Goal: Task Accomplishment & Management: Manage account settings

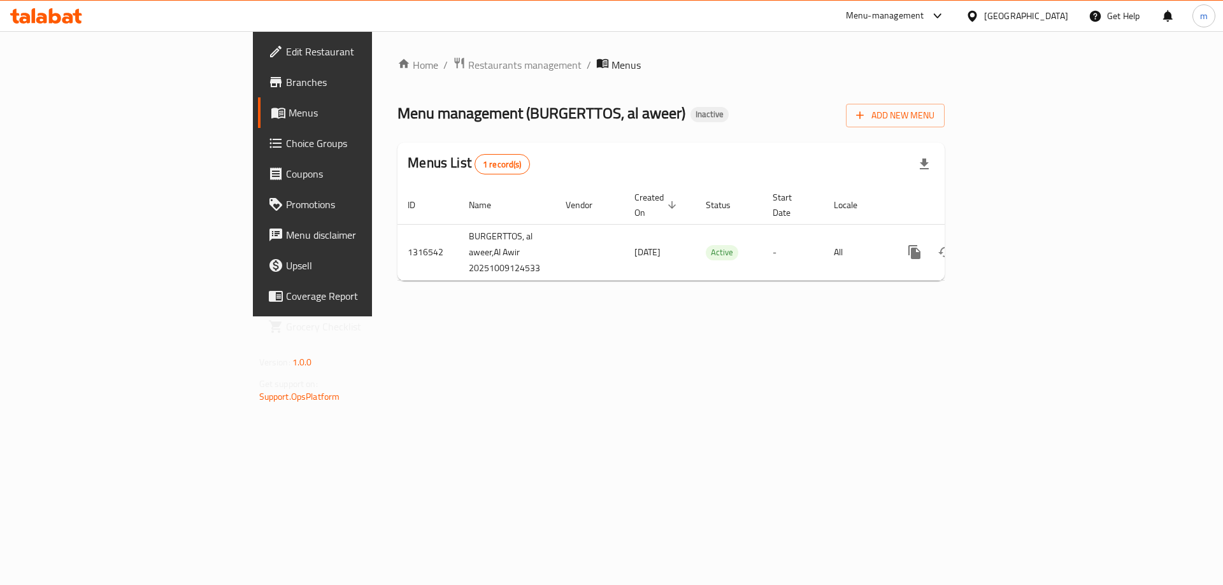
click at [286, 54] on span "Edit Restaurant" at bounding box center [366, 51] width 161 height 15
click at [934, 122] on span "Add New Menu" at bounding box center [895, 114] width 78 height 16
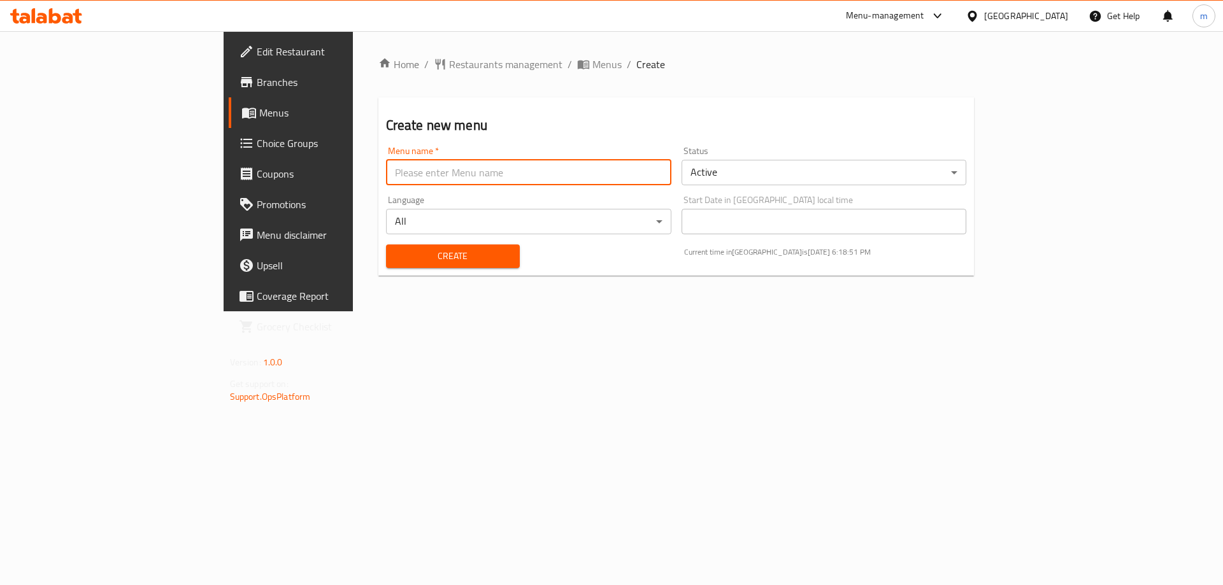
click at [433, 177] on input "text" at bounding box center [528, 172] width 285 height 25
type input "[DATE]"
click at [414, 262] on span "Create" at bounding box center [452, 256] width 113 height 16
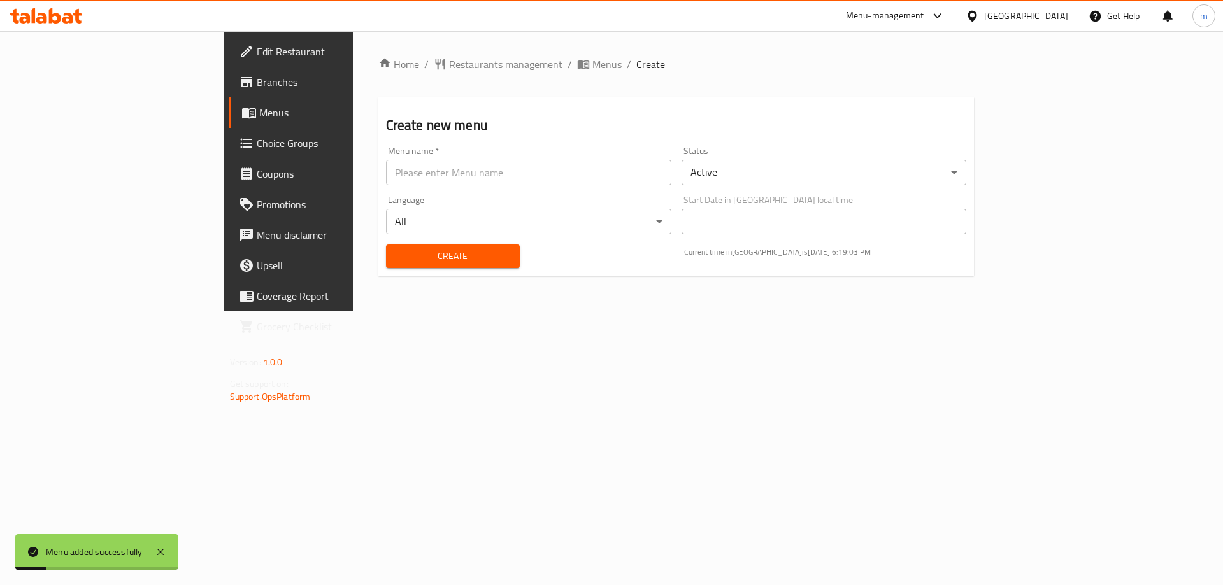
click at [259, 110] on span "Menus" at bounding box center [338, 112] width 159 height 15
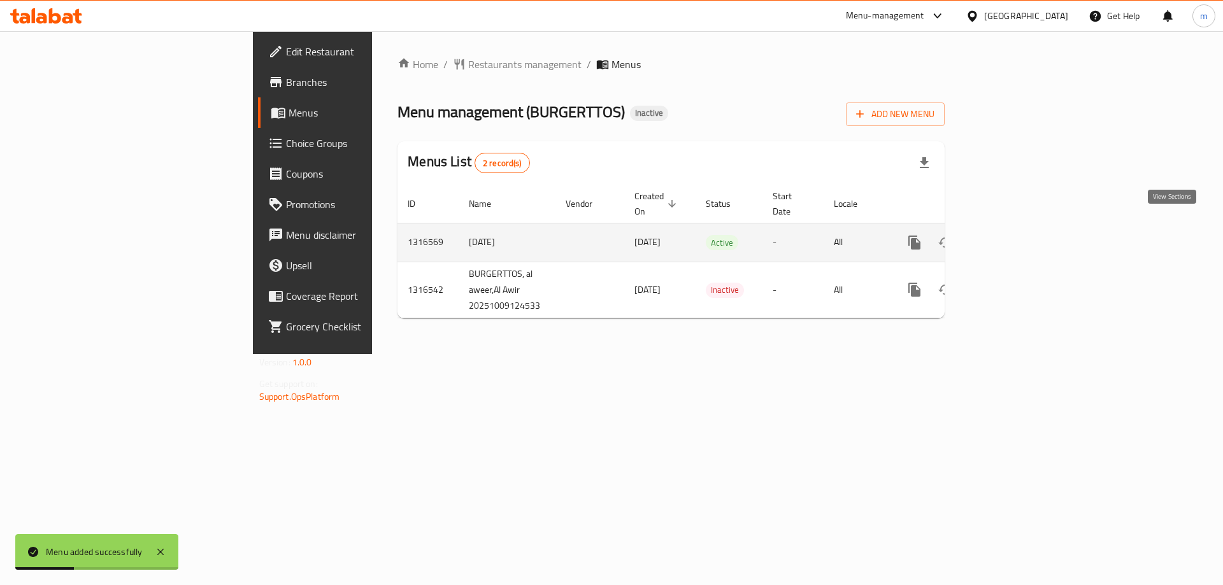
click at [1014, 235] on icon "enhanced table" at bounding box center [1006, 242] width 15 height 15
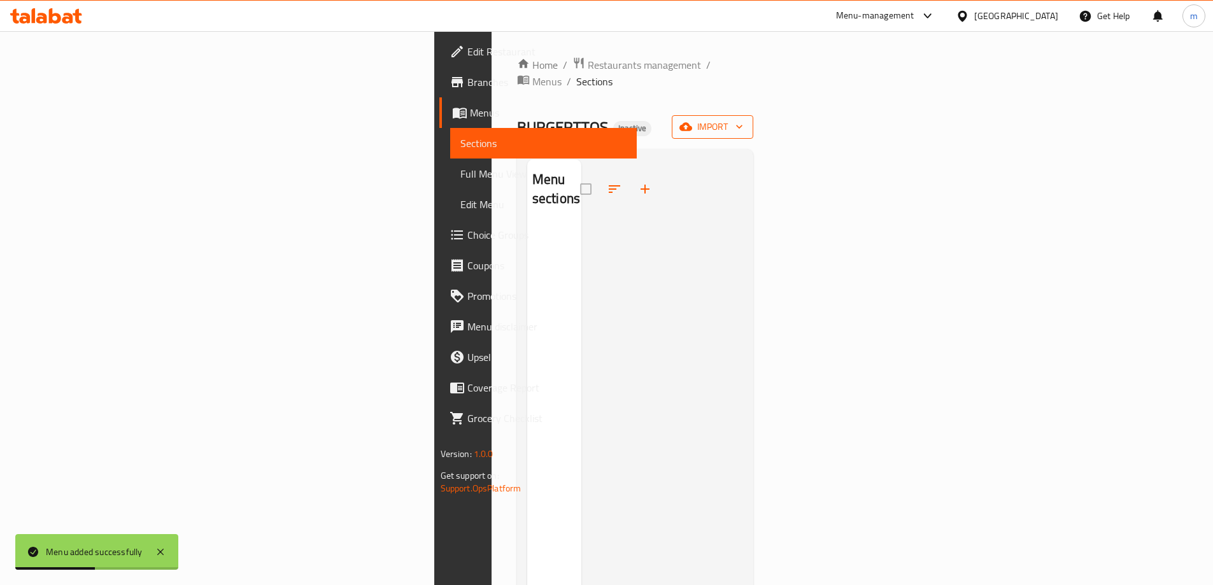
click at [743, 119] on span "import" at bounding box center [712, 127] width 61 height 16
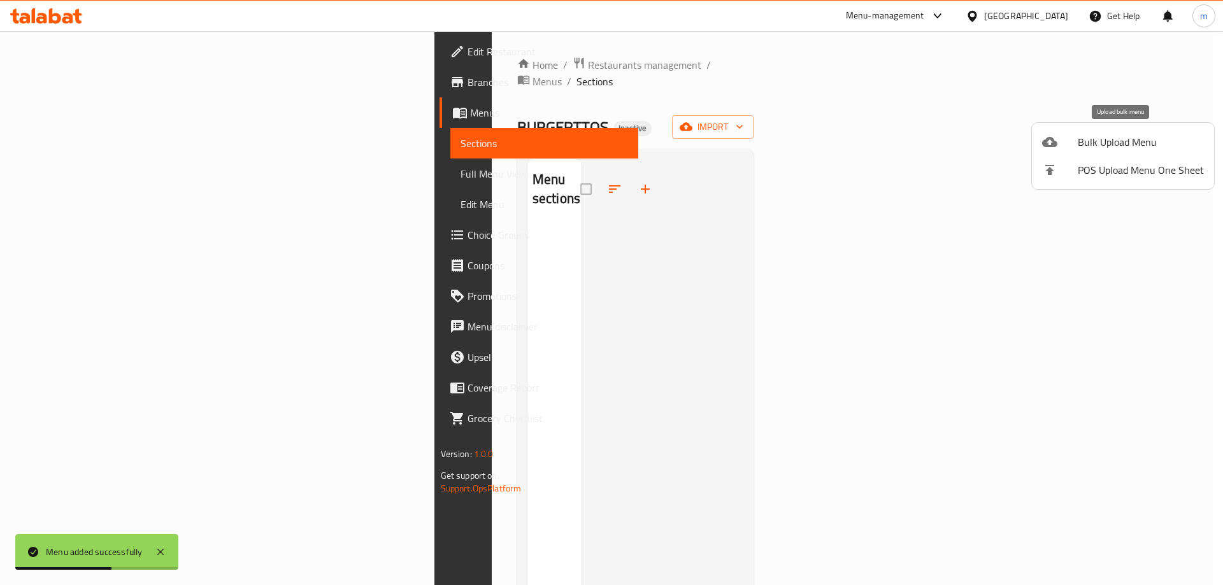
click at [1115, 146] on span "Bulk Upload Menu" at bounding box center [1141, 141] width 126 height 15
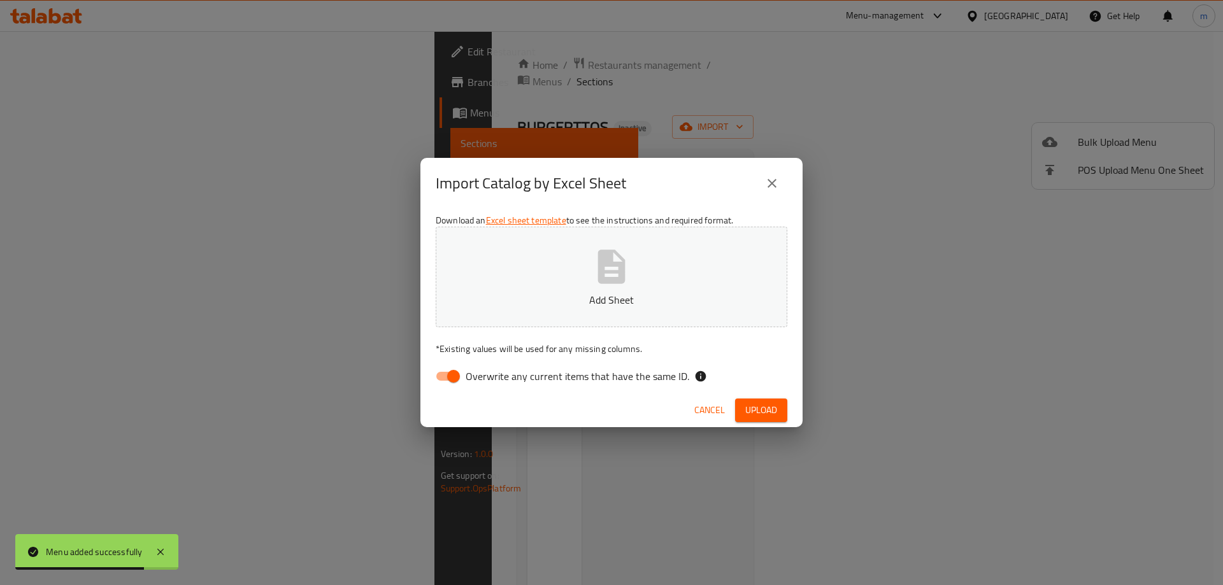
click at [447, 374] on input "Overwrite any current items that have the same ID." at bounding box center [453, 376] width 73 height 24
checkbox input "false"
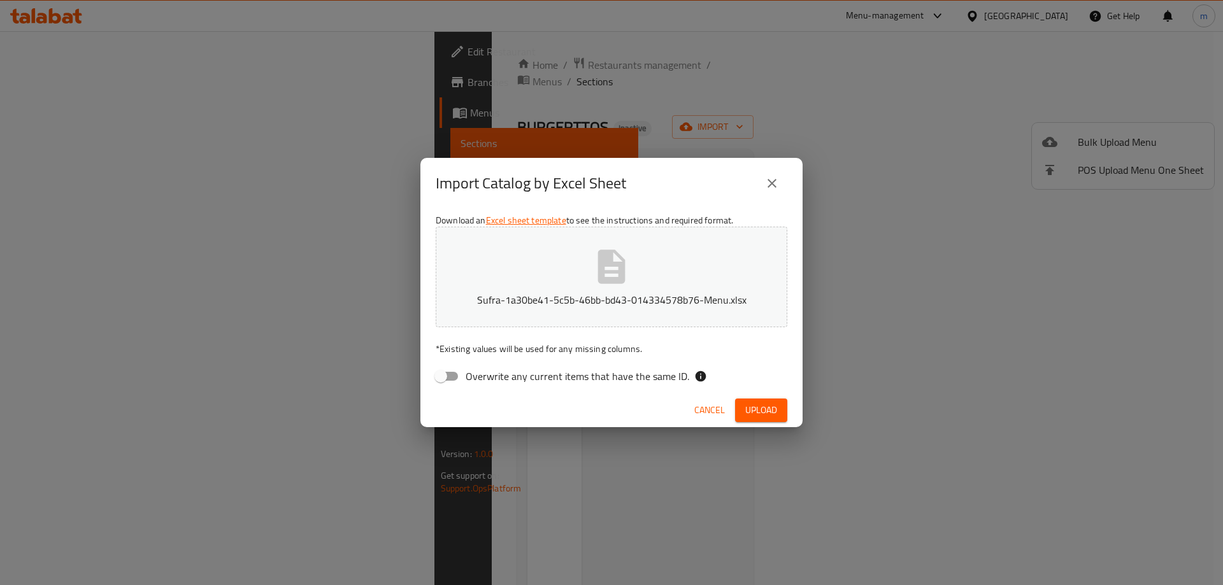
drag, startPoint x: 767, startPoint y: 407, endPoint x: 730, endPoint y: 403, distance: 36.5
click at [767, 407] on span "Upload" at bounding box center [761, 410] width 32 height 16
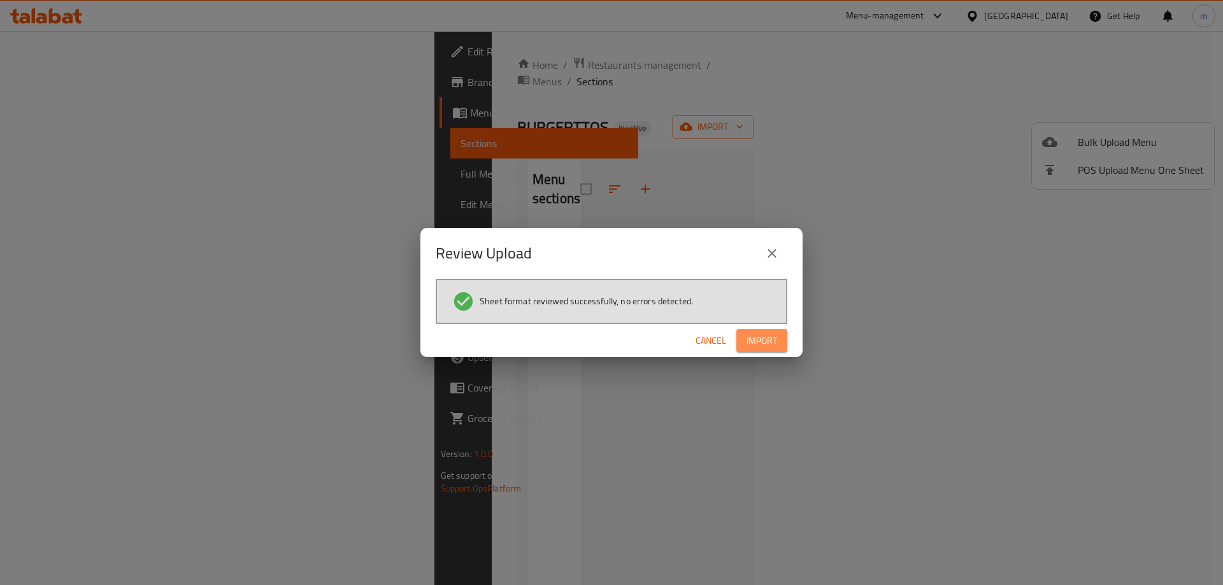
click at [769, 338] on span "Import" at bounding box center [761, 341] width 31 height 16
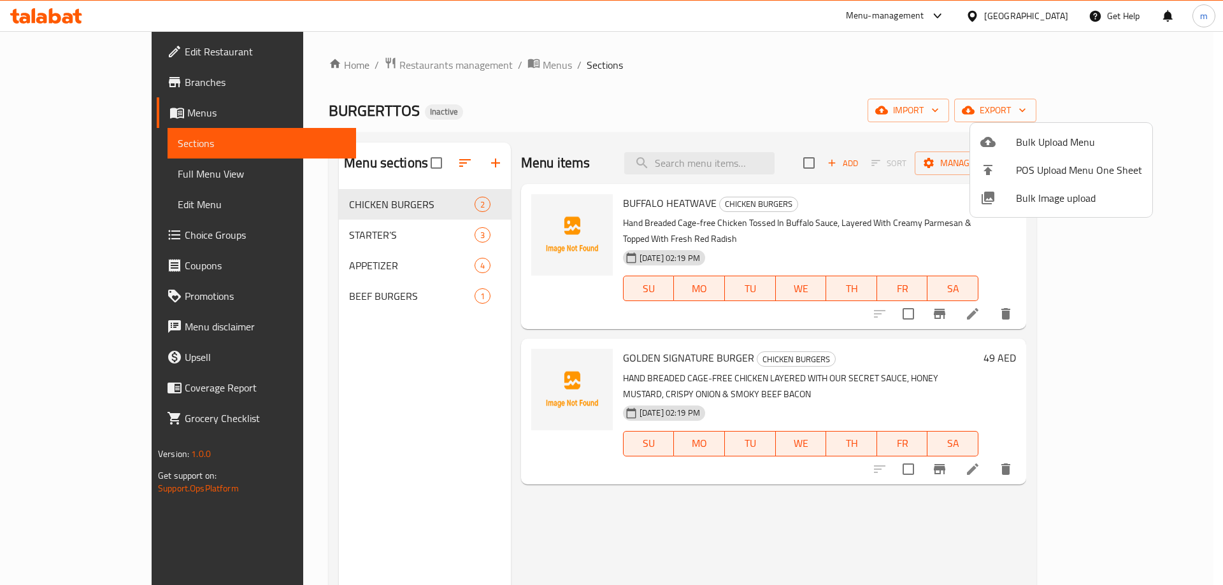
click at [55, 174] on div at bounding box center [611, 292] width 1223 height 585
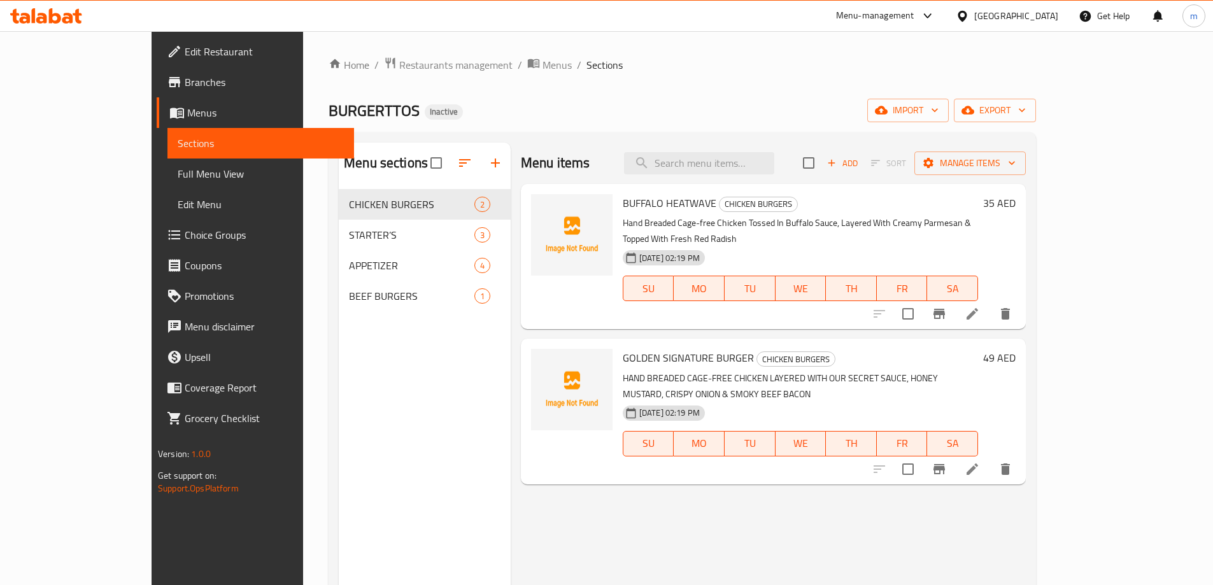
click at [178, 174] on span "Full Menu View" at bounding box center [261, 173] width 166 height 15
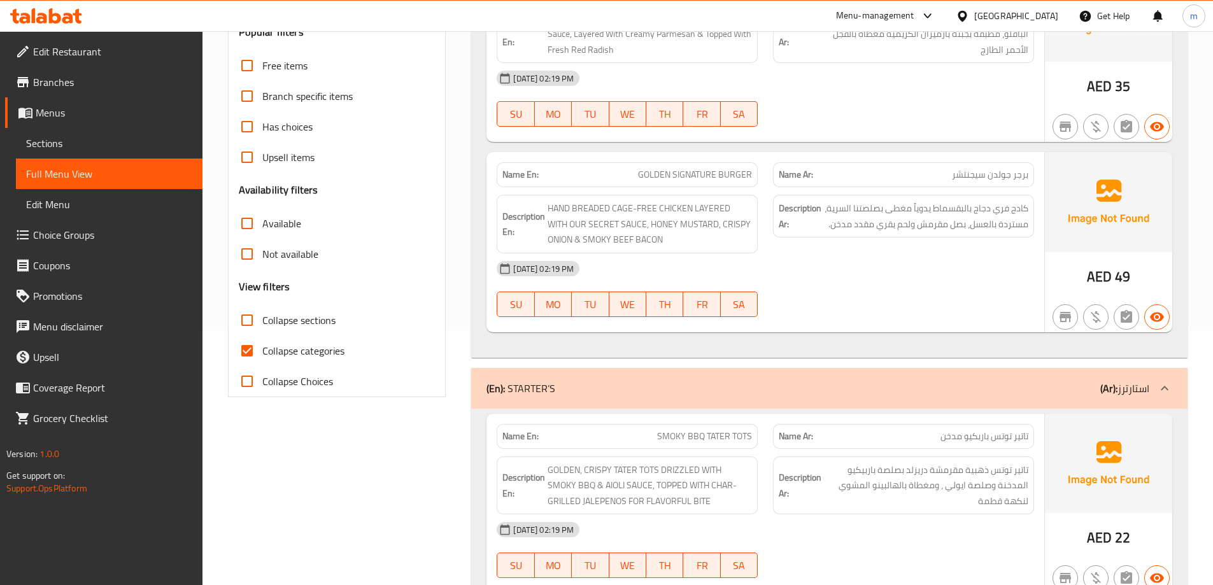
scroll to position [127, 0]
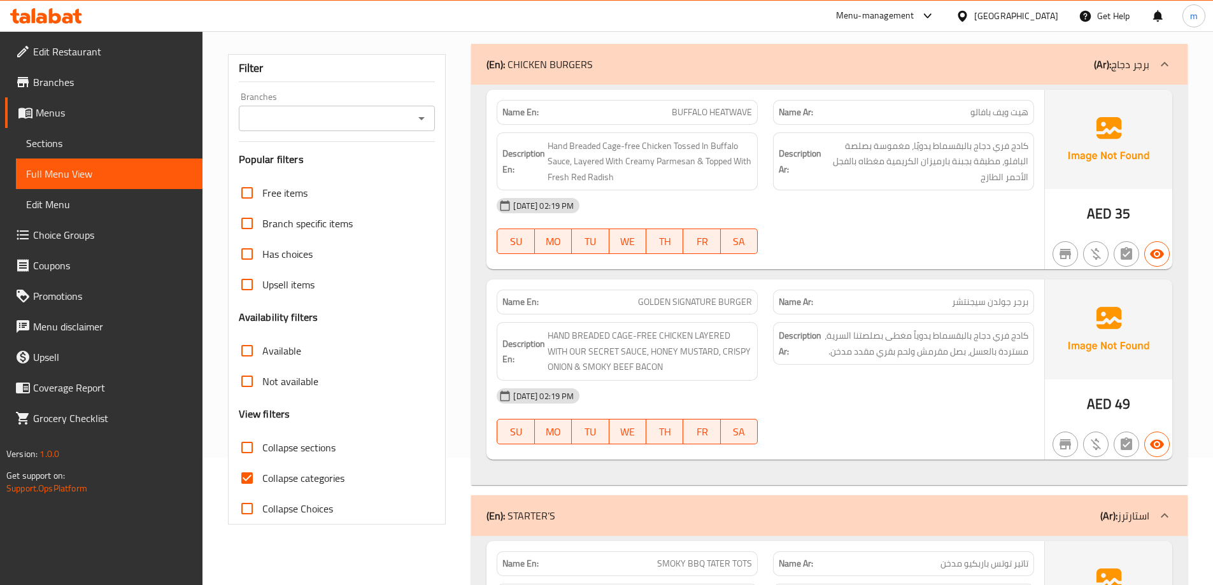
click at [299, 479] on span "Collapse categories" at bounding box center [303, 478] width 82 height 15
click at [262, 479] on input "Collapse categories" at bounding box center [247, 478] width 31 height 31
checkbox input "false"
click at [683, 162] on span "Hand Breaded Cage-free Chicken Tossed In Buffalo Sauce, Layered With Creamy Par…" at bounding box center [650, 161] width 204 height 47
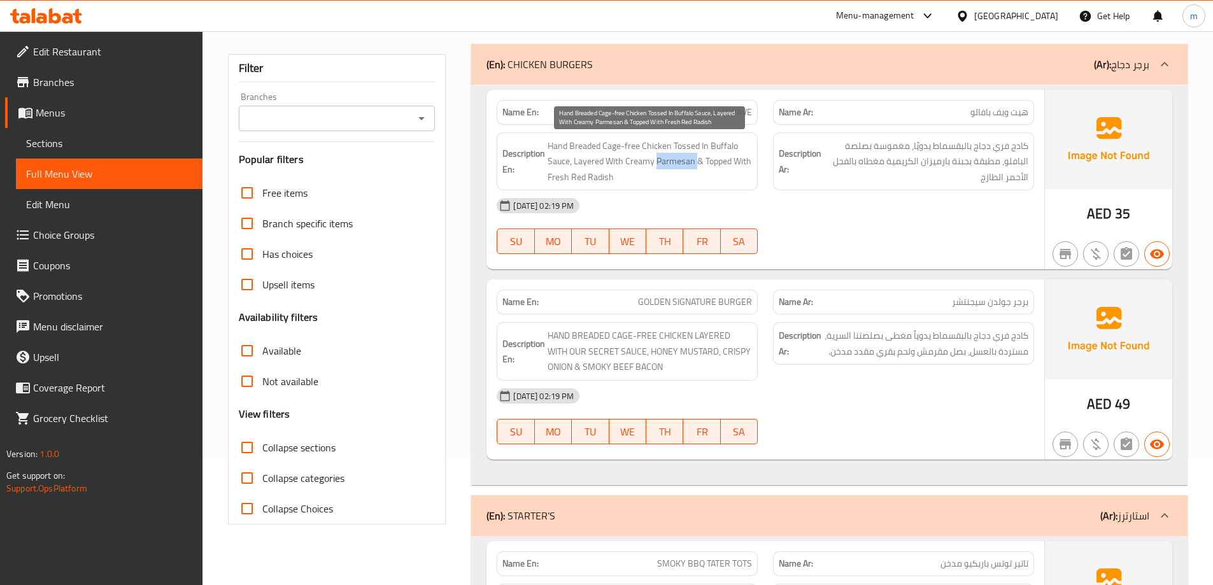
copy span "Parmesan"
click at [709, 110] on span "BUFFALO HEATWAVE" at bounding box center [712, 112] width 80 height 13
copy span "BUFFALO HEATWAVE"
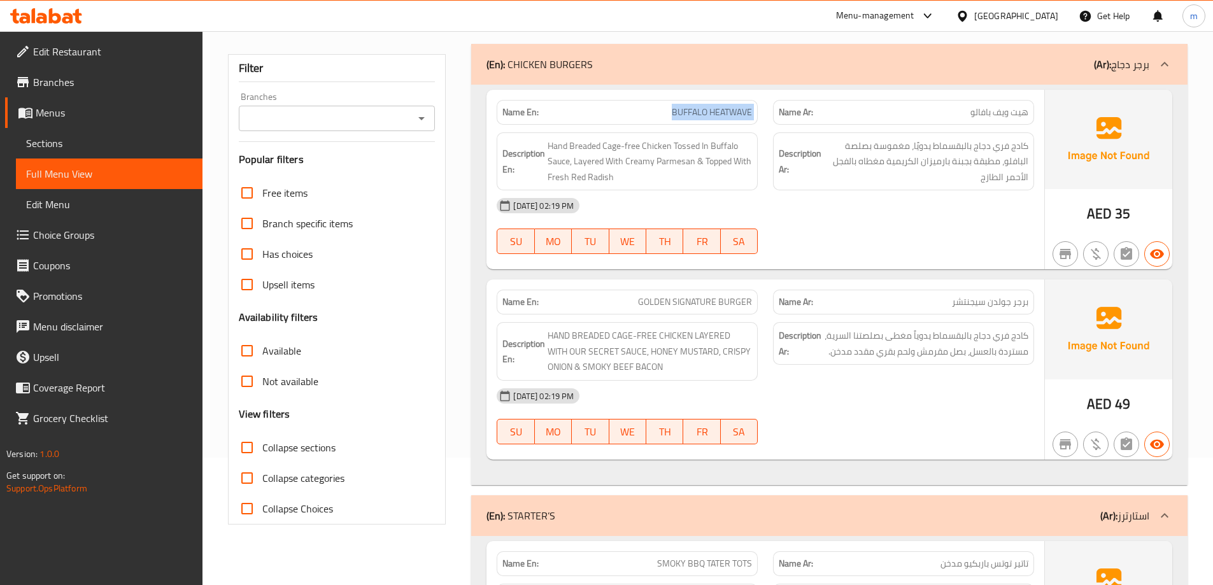
click at [134, 178] on span "Full Menu View" at bounding box center [109, 173] width 166 height 15
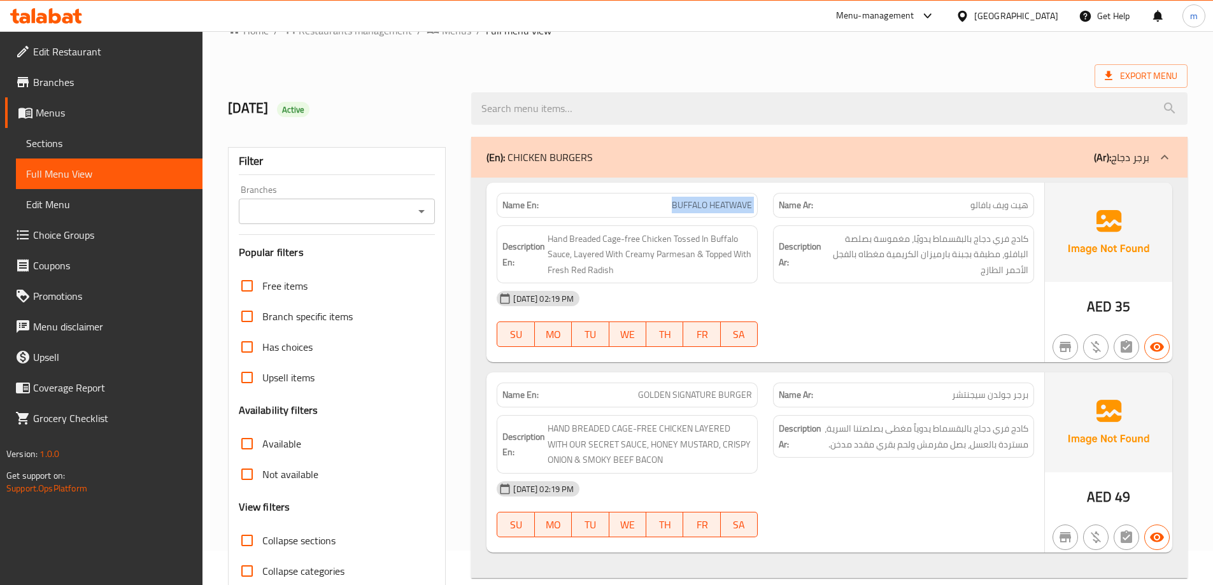
scroll to position [64, 0]
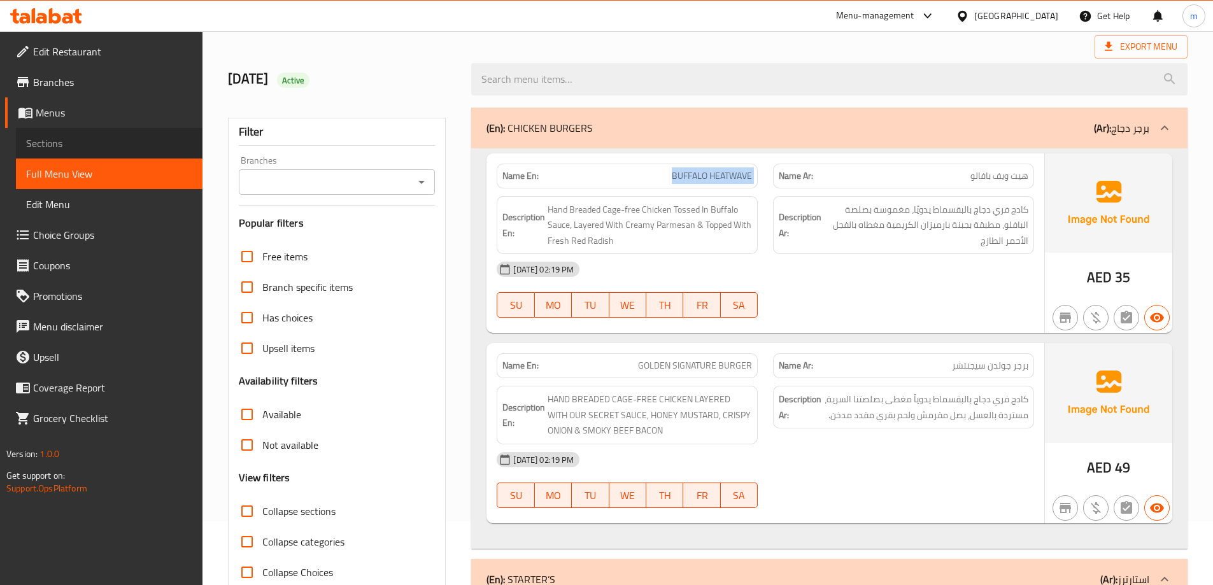
click at [94, 143] on span "Sections" at bounding box center [109, 143] width 166 height 15
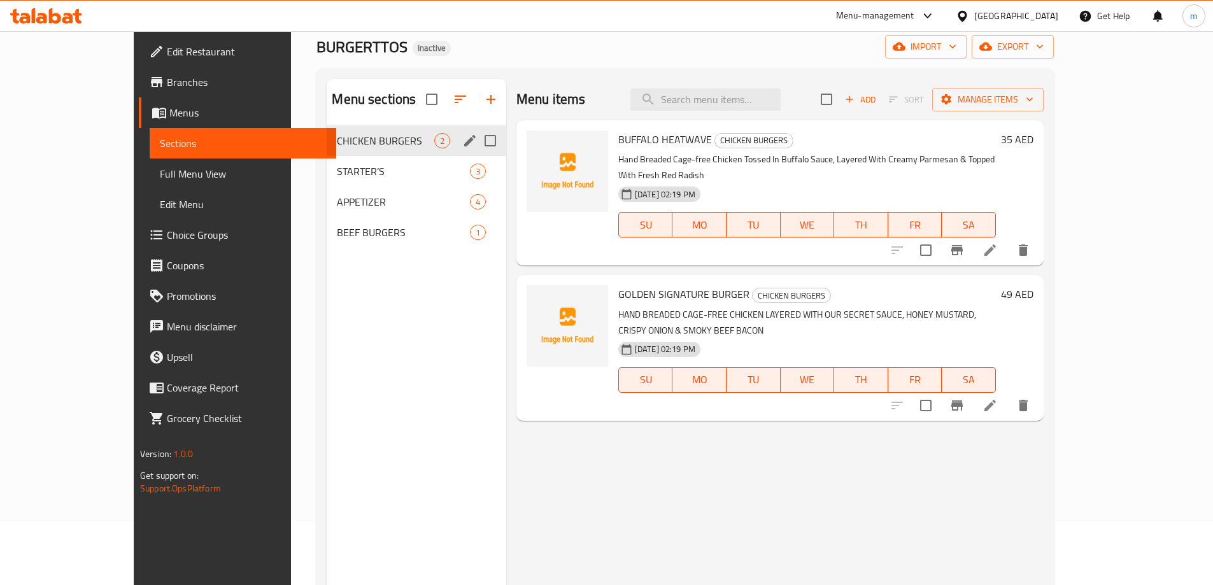
click at [477, 142] on input "Menu sections" at bounding box center [490, 140] width 27 height 27
checkbox input "true"
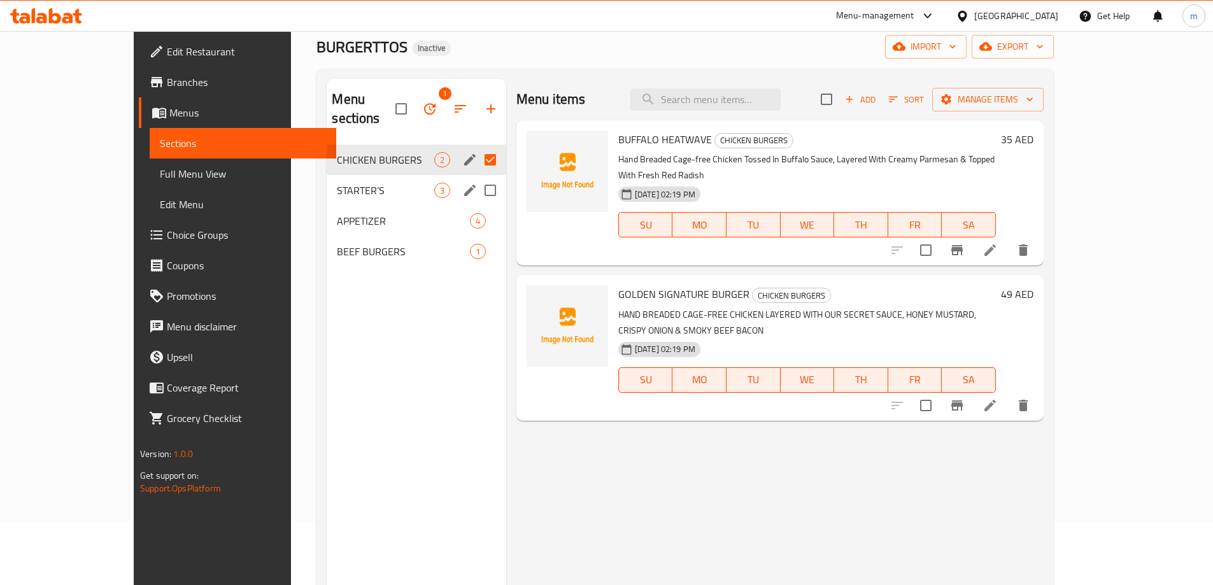
click at [477, 177] on input "Menu sections" at bounding box center [490, 190] width 27 height 27
checkbox input "true"
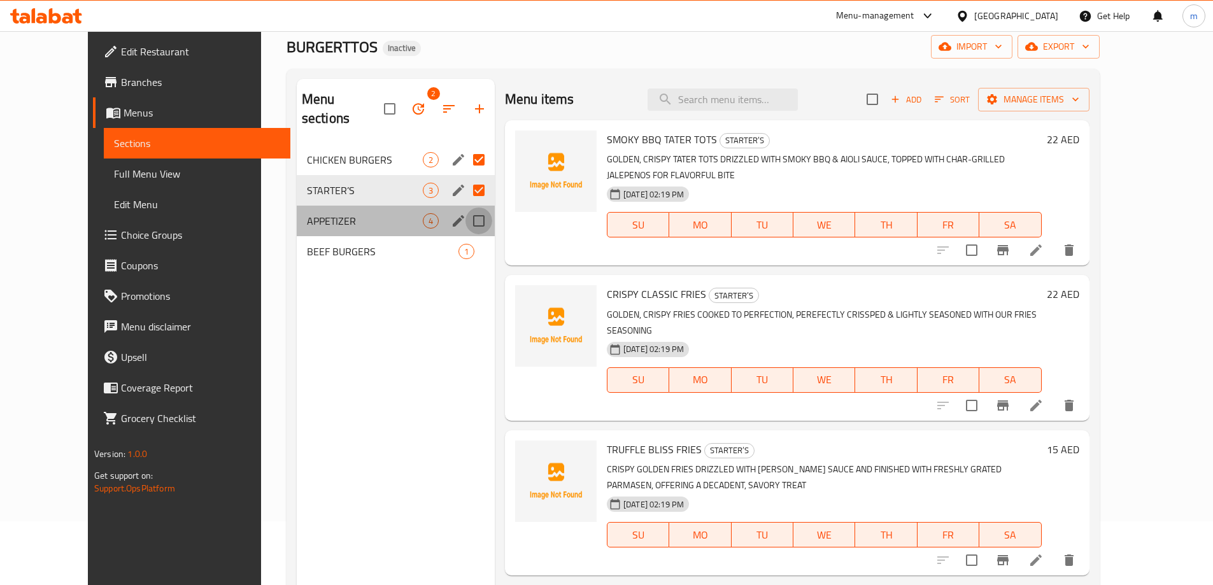
click at [466, 208] on input "Menu sections" at bounding box center [479, 221] width 27 height 27
checkbox input "true"
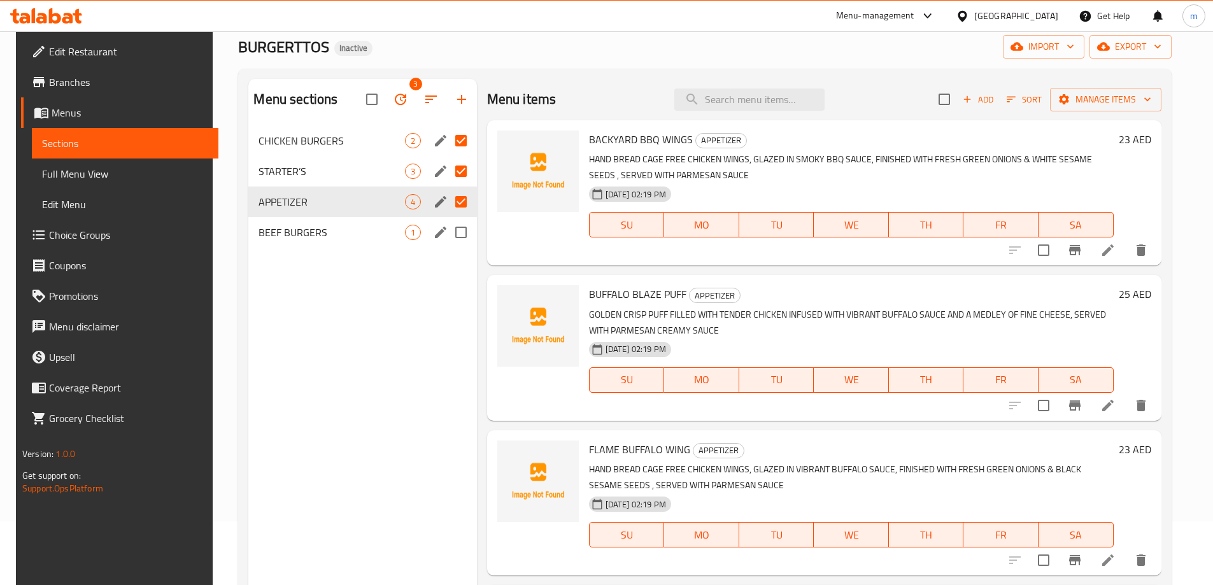
click at [464, 229] on input "Menu sections" at bounding box center [461, 232] width 27 height 27
checkbox input "true"
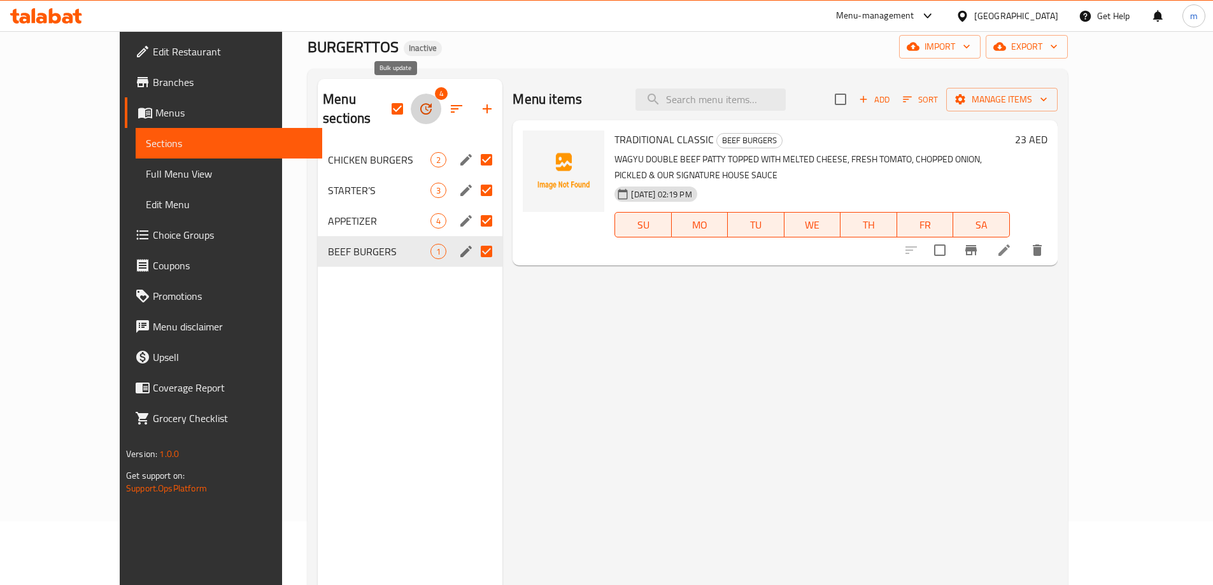
click at [418, 103] on icon "button" at bounding box center [425, 108] width 15 height 15
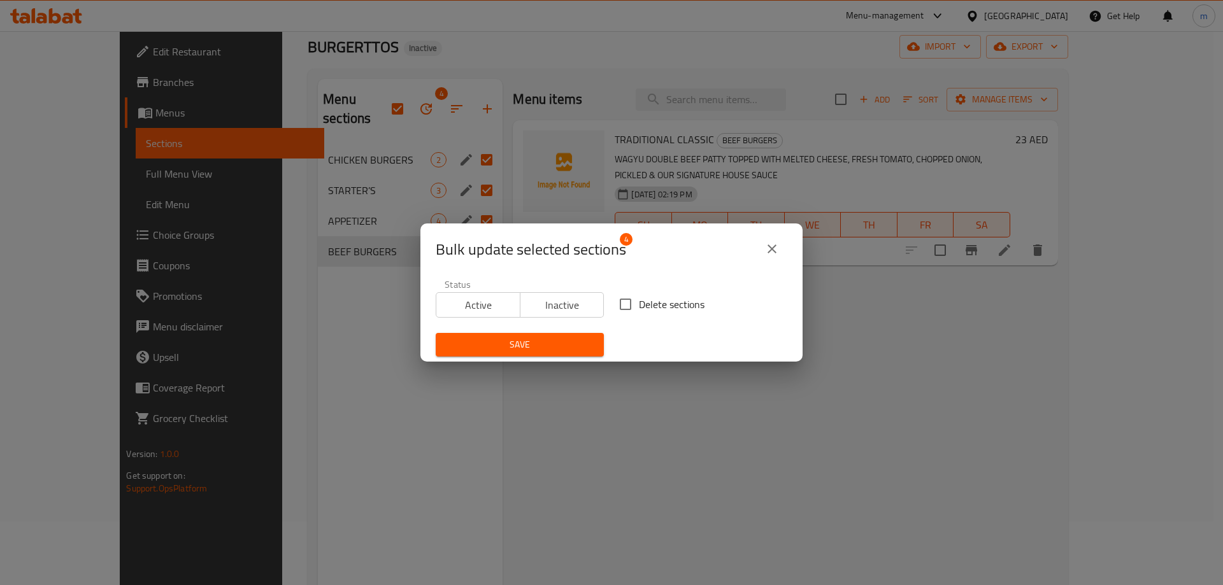
click at [623, 309] on input "Delete sections" at bounding box center [625, 304] width 27 height 27
checkbox input "true"
click at [558, 342] on span "Save" at bounding box center [520, 345] width 148 height 16
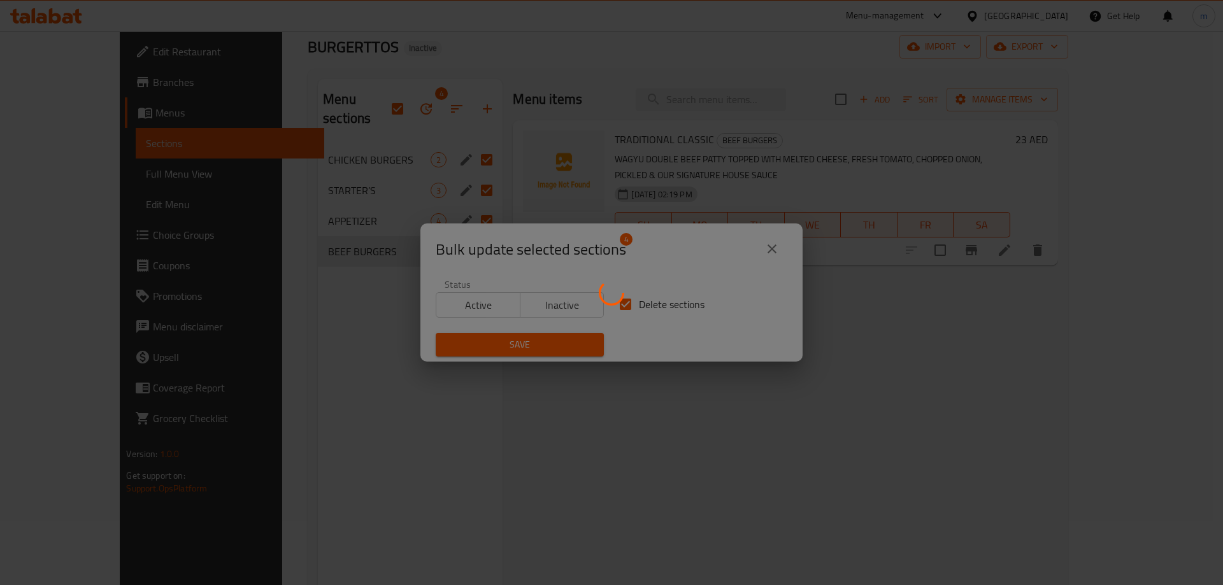
checkbox input "false"
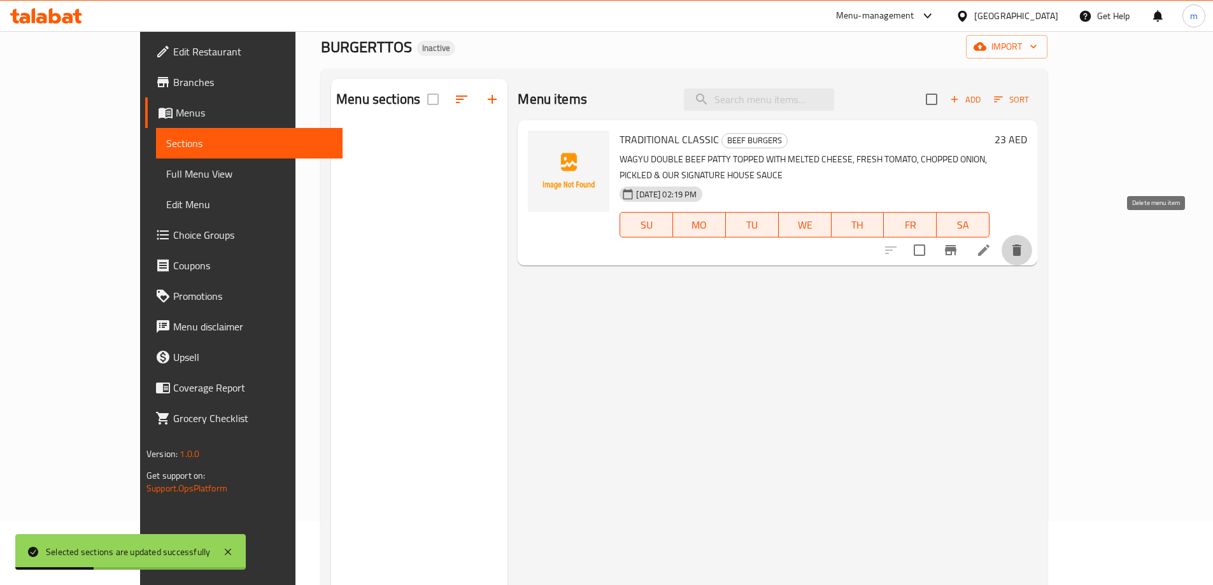
click at [1025, 243] on icon "delete" at bounding box center [1016, 250] width 15 height 15
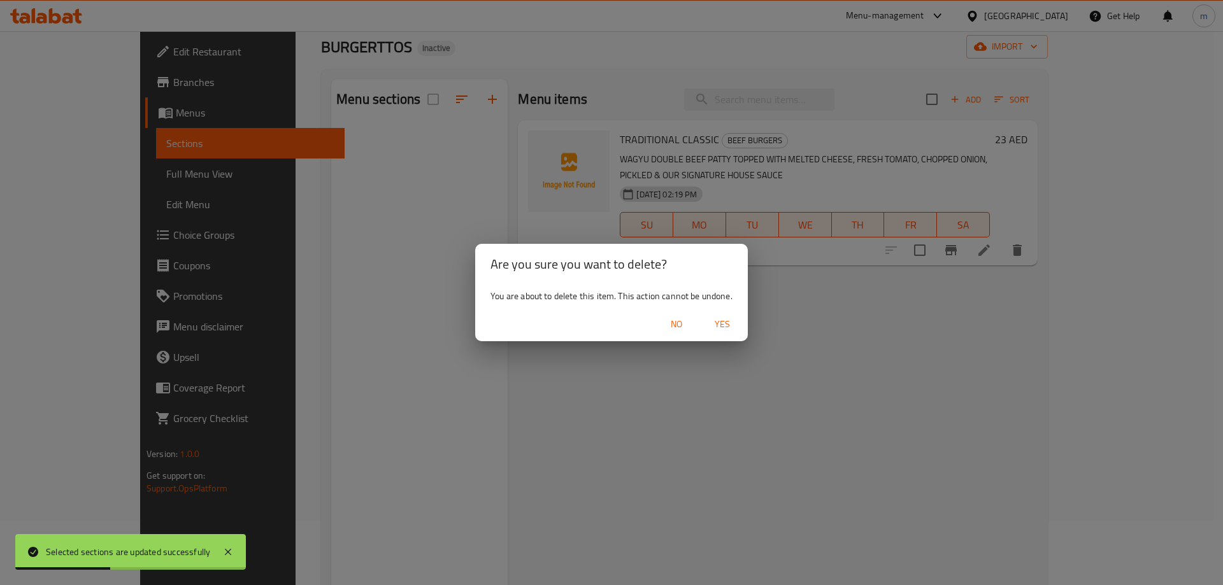
click at [719, 321] on span "Yes" at bounding box center [722, 325] width 31 height 16
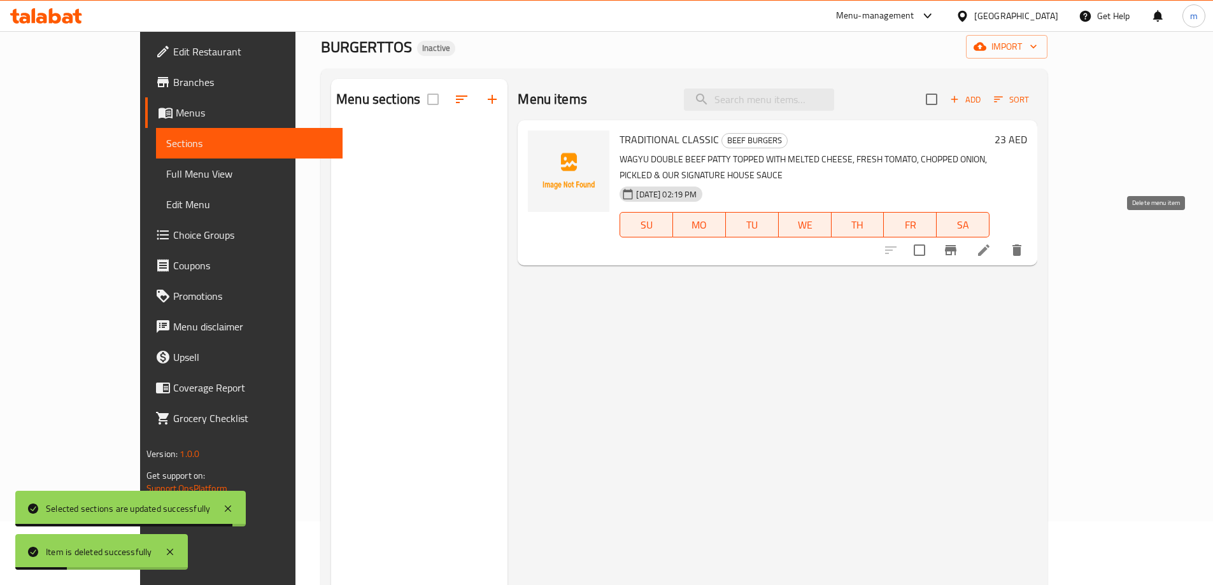
click at [1025, 243] on icon "delete" at bounding box center [1016, 250] width 15 height 15
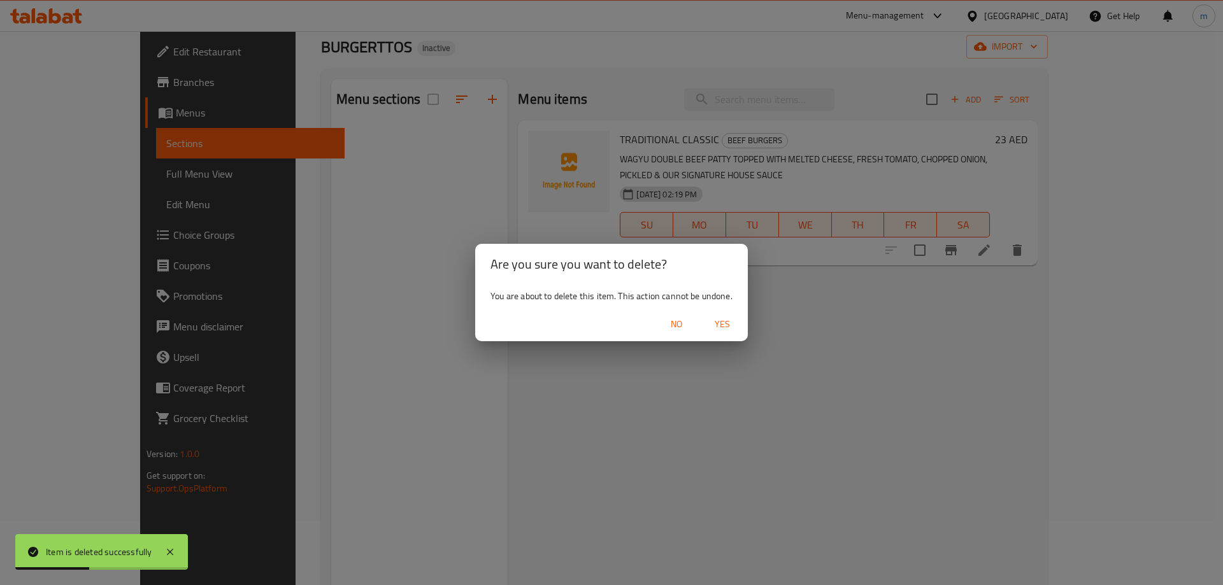
drag, startPoint x: 665, startPoint y: 408, endPoint x: 550, endPoint y: 257, distance: 190.3
click at [662, 406] on div "Are you sure you want to delete? You are about to delete this item. This action…" at bounding box center [611, 292] width 1223 height 585
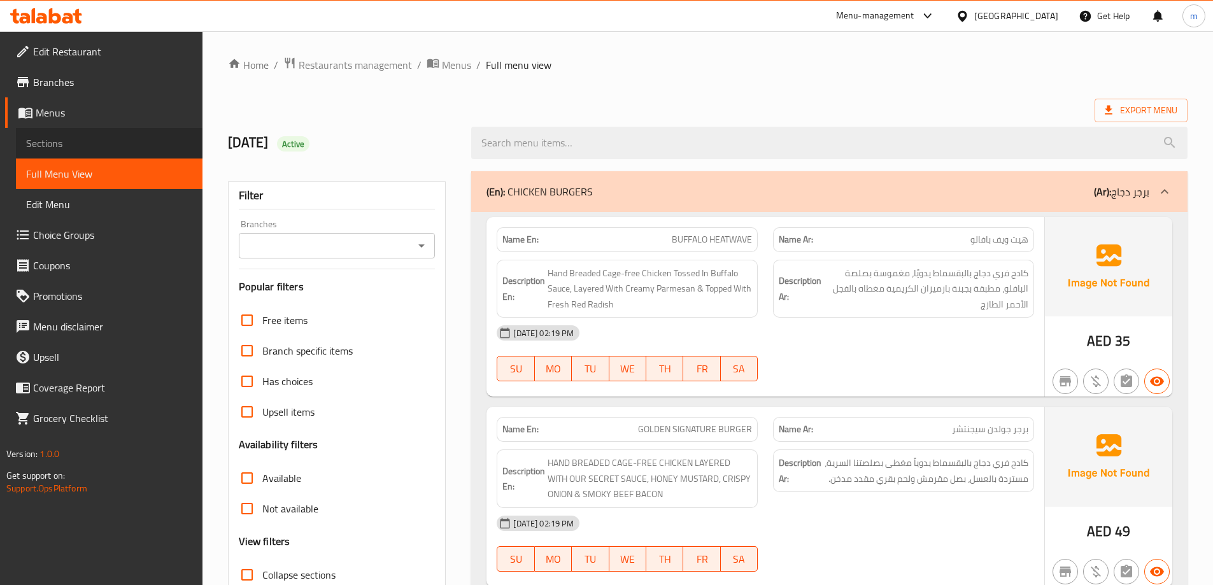
click at [77, 143] on span "Sections" at bounding box center [109, 143] width 166 height 15
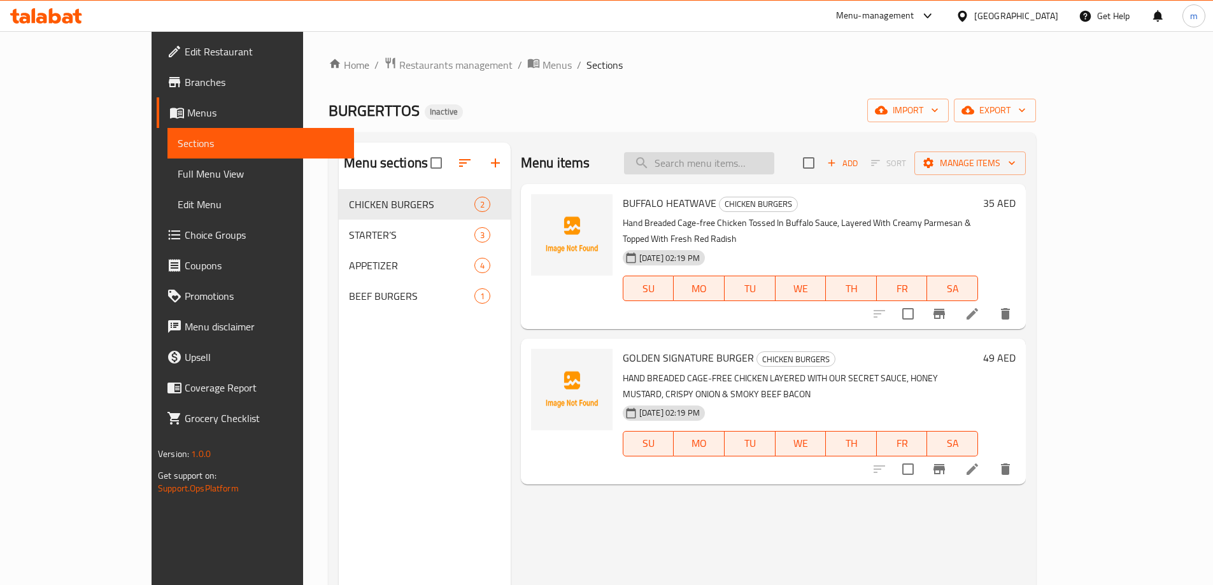
click at [774, 165] on input "search" at bounding box center [699, 163] width 150 height 22
paste input "BUFFALO HEATWAVE"
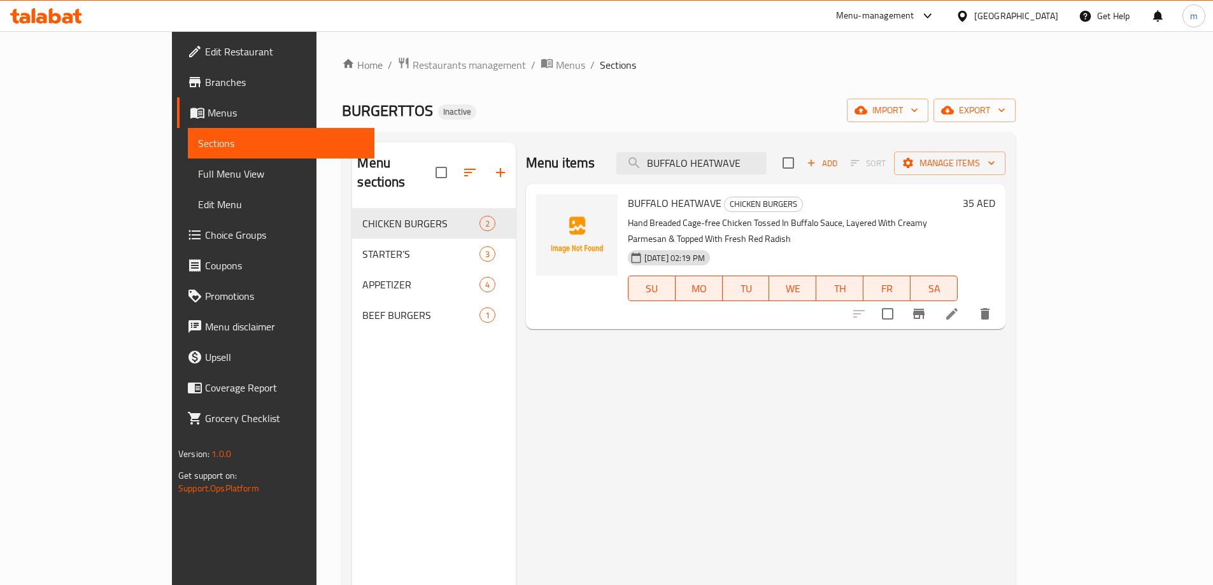
type input "BUFFALO HEATWAVE"
click at [958, 308] on icon at bounding box center [951, 313] width 11 height 11
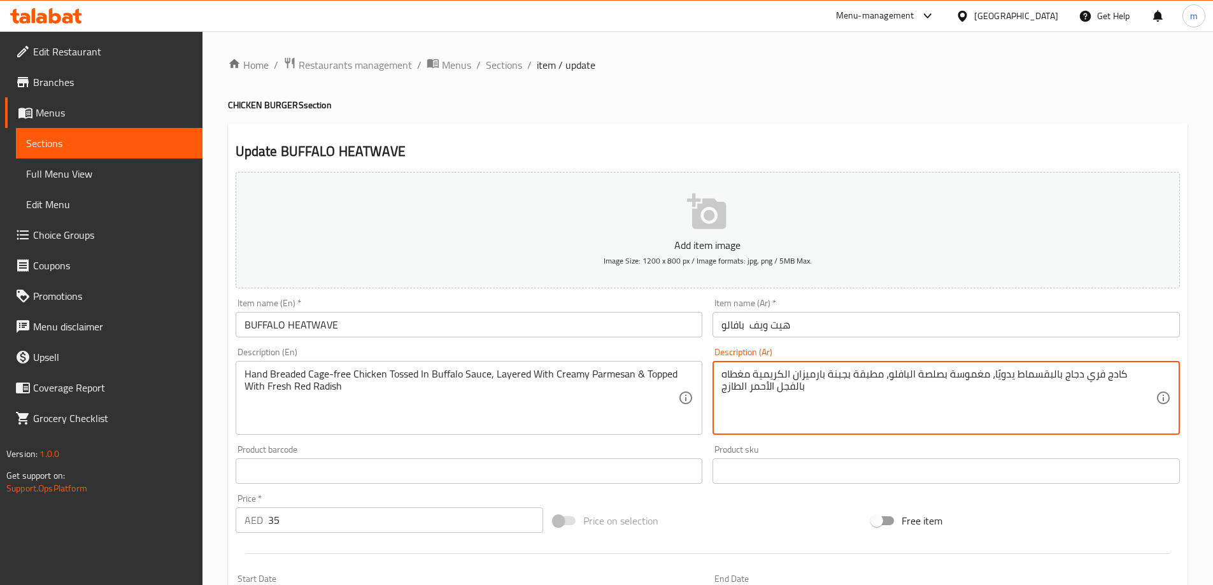
click at [868, 376] on textarea "كادج فري دجاج بالبقسماط يدويًا، مغموسة بصلصة البافلو، مطبقة بجبنة بارميزان الكر…" at bounding box center [939, 398] width 434 height 60
click at [909, 376] on textarea "كادج فري دجاج بالبقسماط يدويًا، مغموسة بصلصة البافلو، مطبقة بارميزان الكريمية م…" at bounding box center [939, 398] width 434 height 60
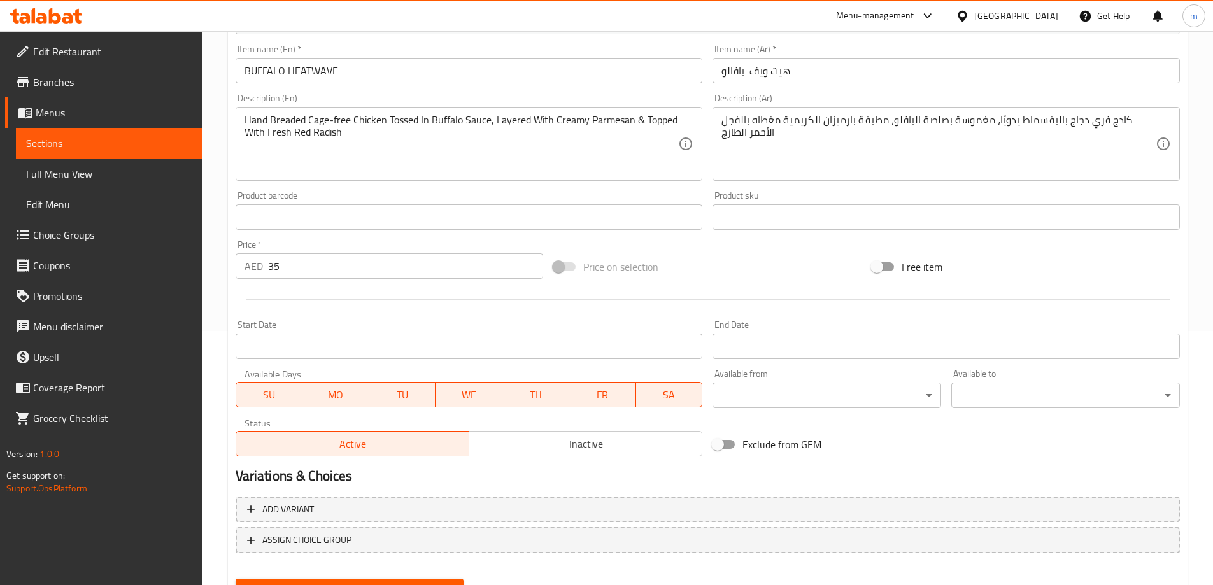
scroll to position [251, 0]
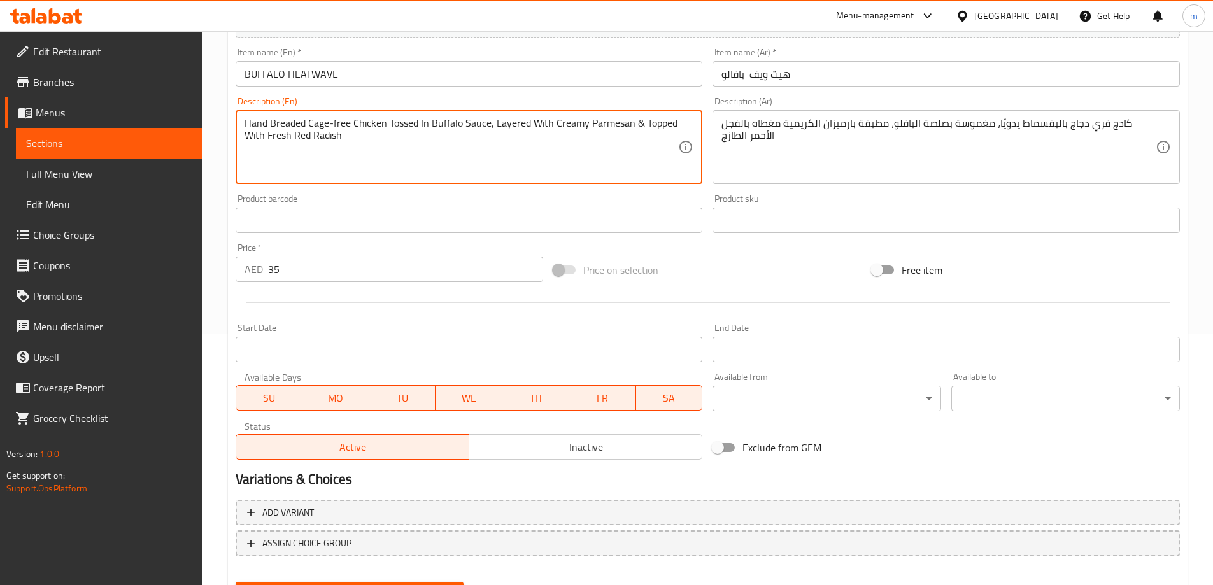
drag, startPoint x: 492, startPoint y: 123, endPoint x: 630, endPoint y: 124, distance: 137.6
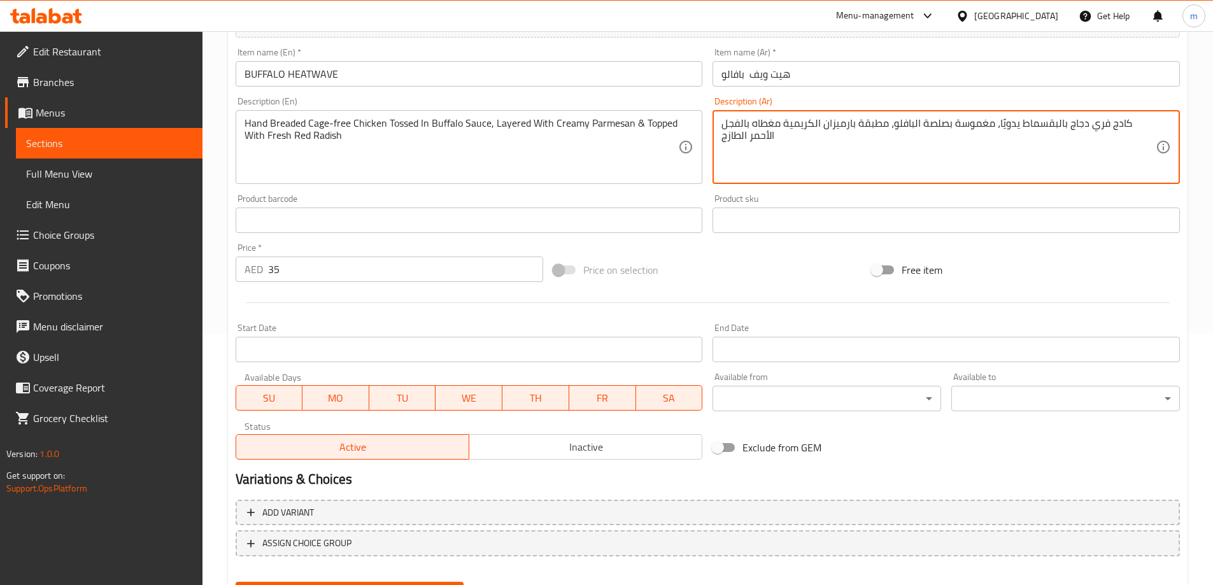
drag, startPoint x: 914, startPoint y: 124, endPoint x: 813, endPoint y: 125, distance: 100.6
paste textarea "طبقات من جبنة ال"
drag, startPoint x: 737, startPoint y: 127, endPoint x: 736, endPoint y: 157, distance: 30.0
click at [736, 157] on textarea "كادج فري دجاج بالبقسماط يدويًا، مغموسة بصلصة البافلو، طبقات من جبنة البارميزان …" at bounding box center [939, 147] width 434 height 60
click at [881, 167] on textarea "كادج فري دجاج بالبقسماط يدويًا، مغموسة بصلصة البافلو، طبقات من جبنة البارميزان …" at bounding box center [939, 147] width 434 height 60
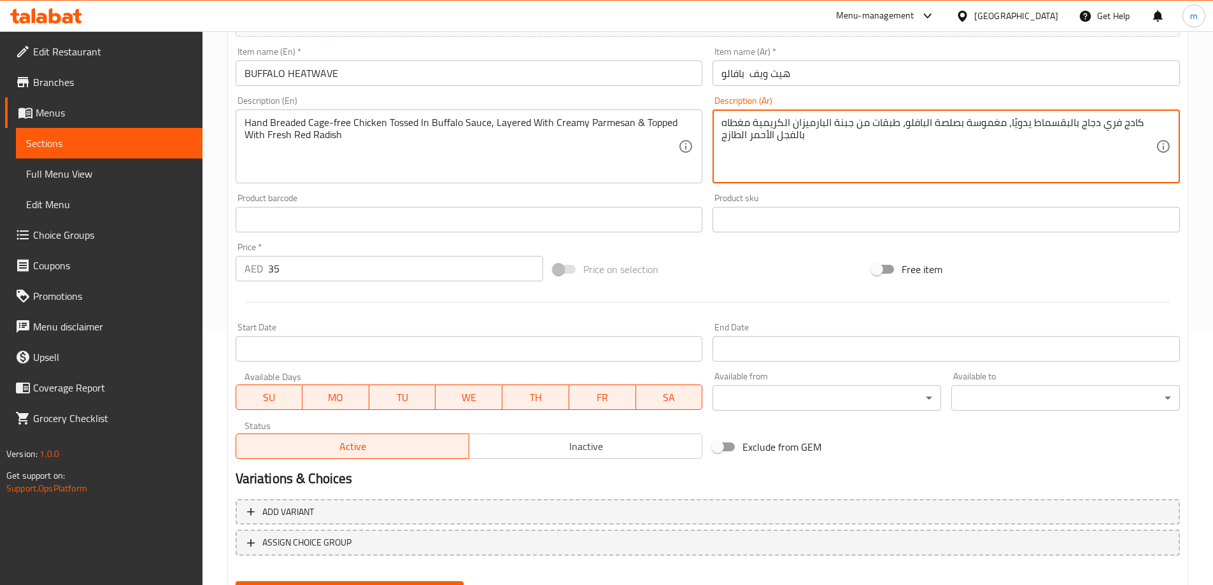
scroll to position [315, 0]
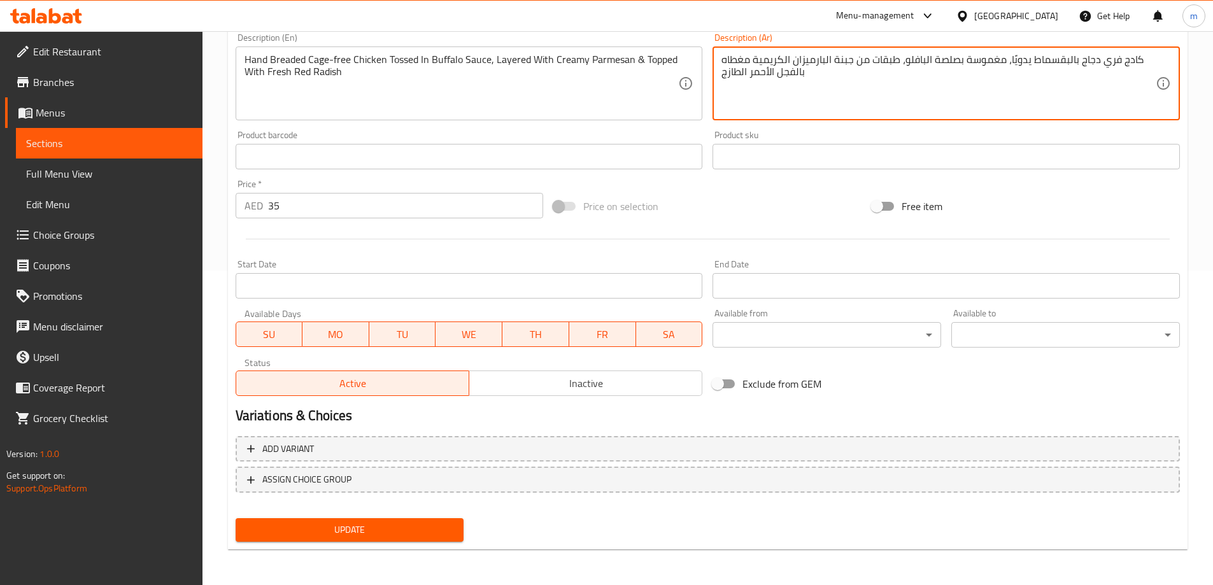
type textarea "كادج فري دجاج بالبقسماط يدويًا، مغموسة بصلصة البافلو، طبقات من جبنة البارميزان …"
click at [346, 527] on span "Update" at bounding box center [350, 530] width 208 height 16
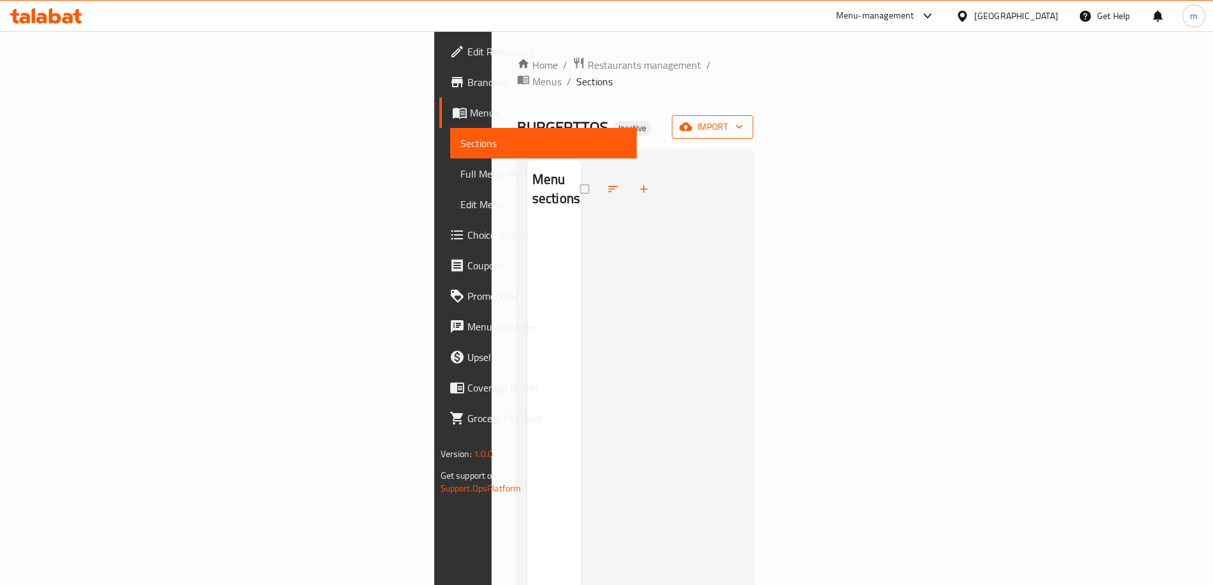
click at [692, 123] on icon "button" at bounding box center [685, 127] width 13 height 8
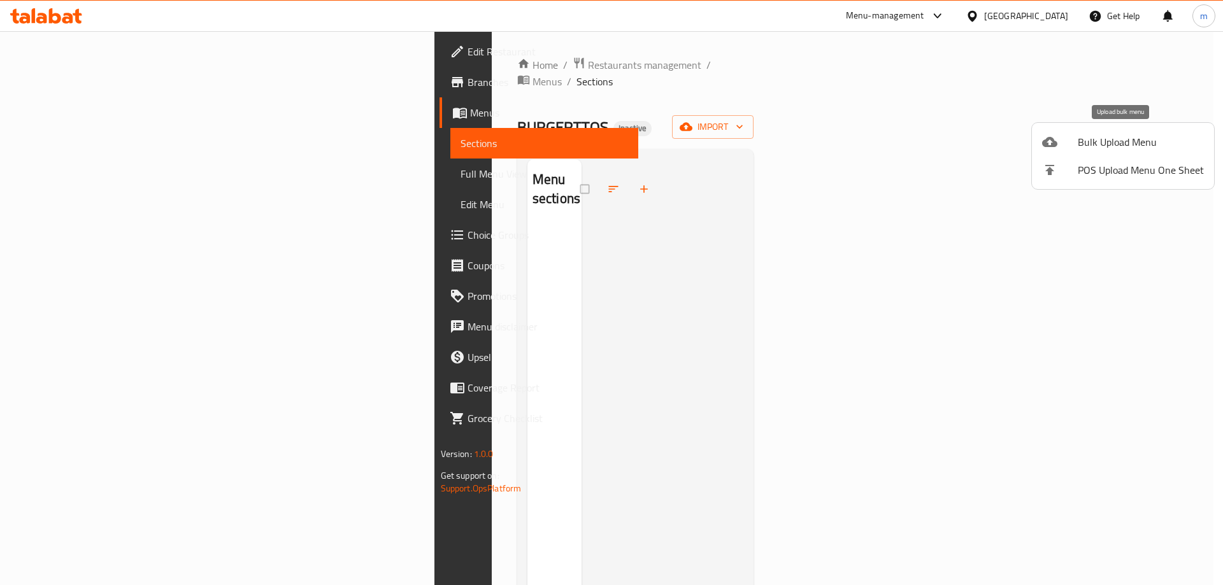
click at [1111, 146] on span "Bulk Upload Menu" at bounding box center [1141, 141] width 126 height 15
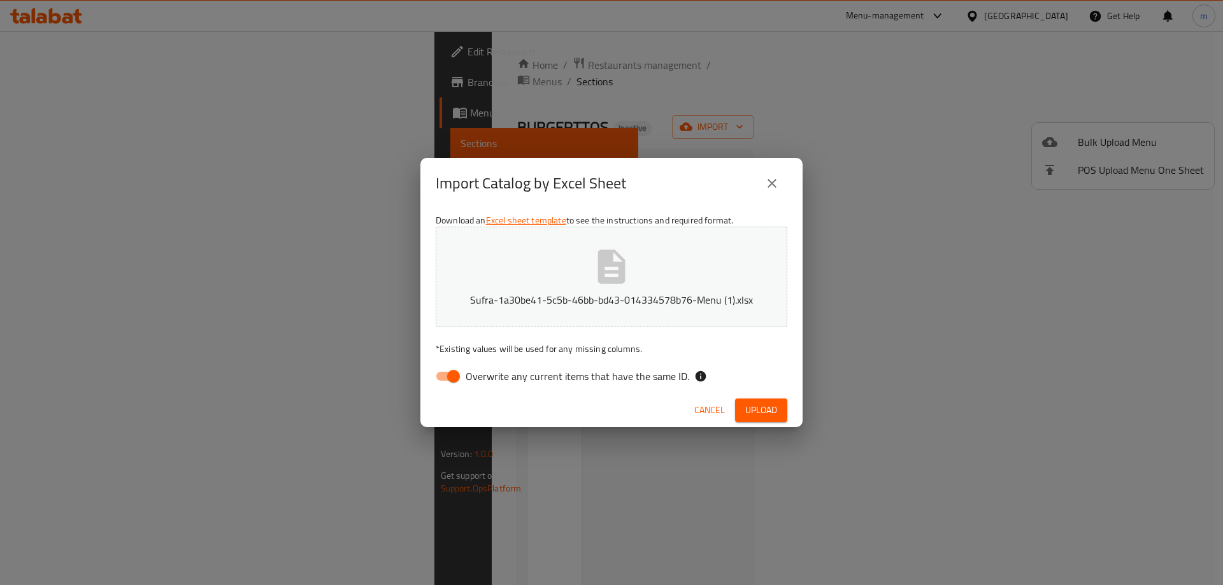
click at [448, 376] on input "Overwrite any current items that have the same ID." at bounding box center [453, 376] width 73 height 24
checkbox input "false"
click at [775, 411] on span "Upload" at bounding box center [761, 410] width 32 height 16
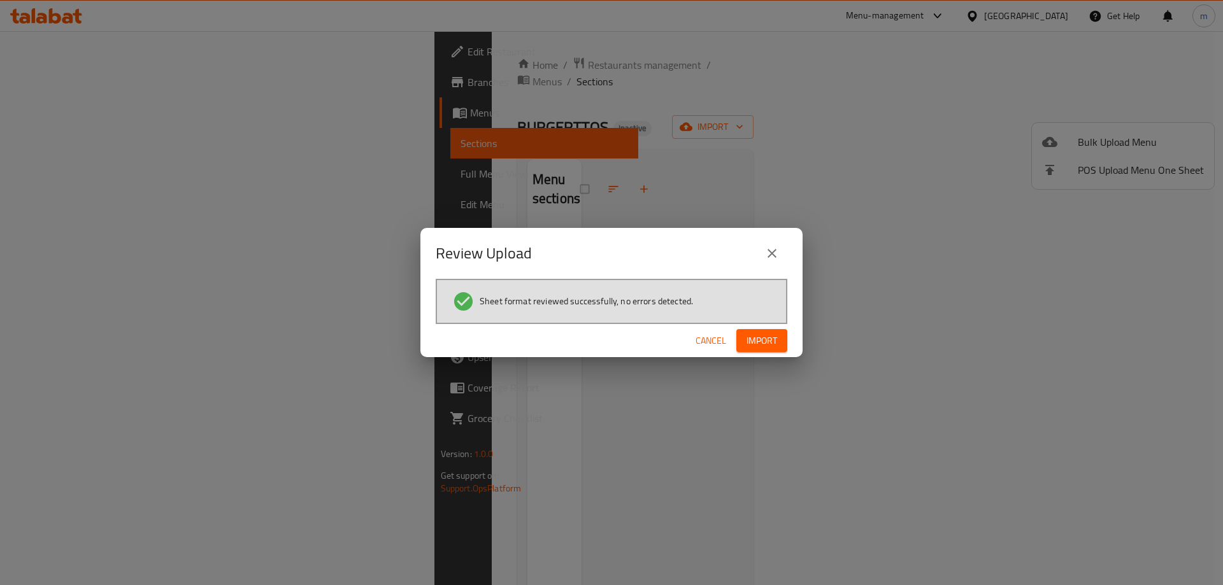
click at [767, 336] on span "Import" at bounding box center [761, 341] width 31 height 16
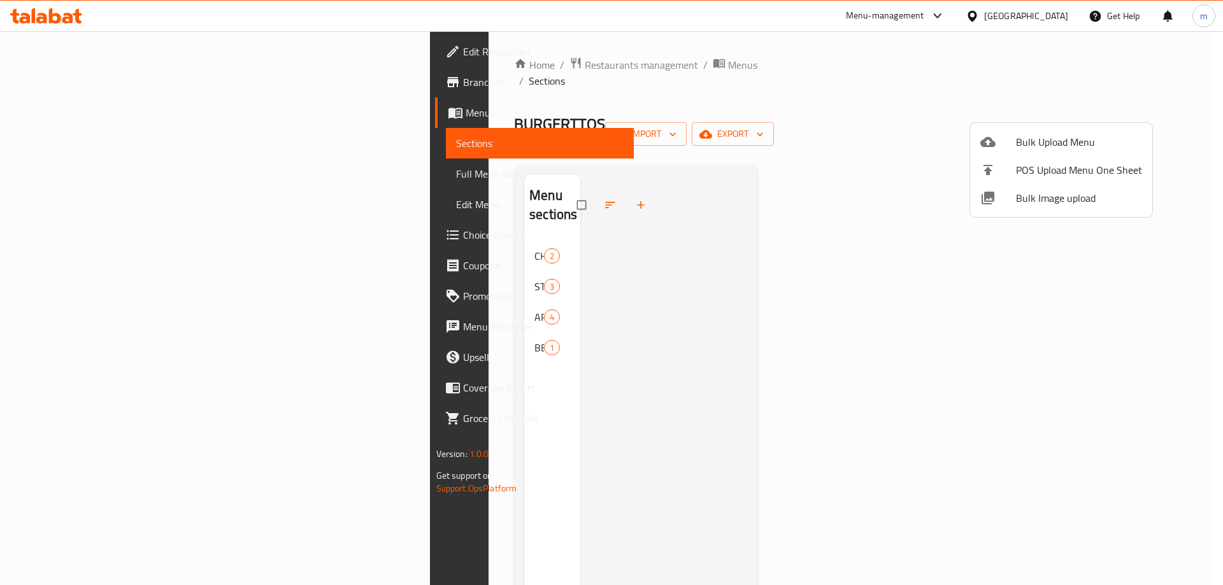
click at [320, 210] on div at bounding box center [611, 292] width 1223 height 585
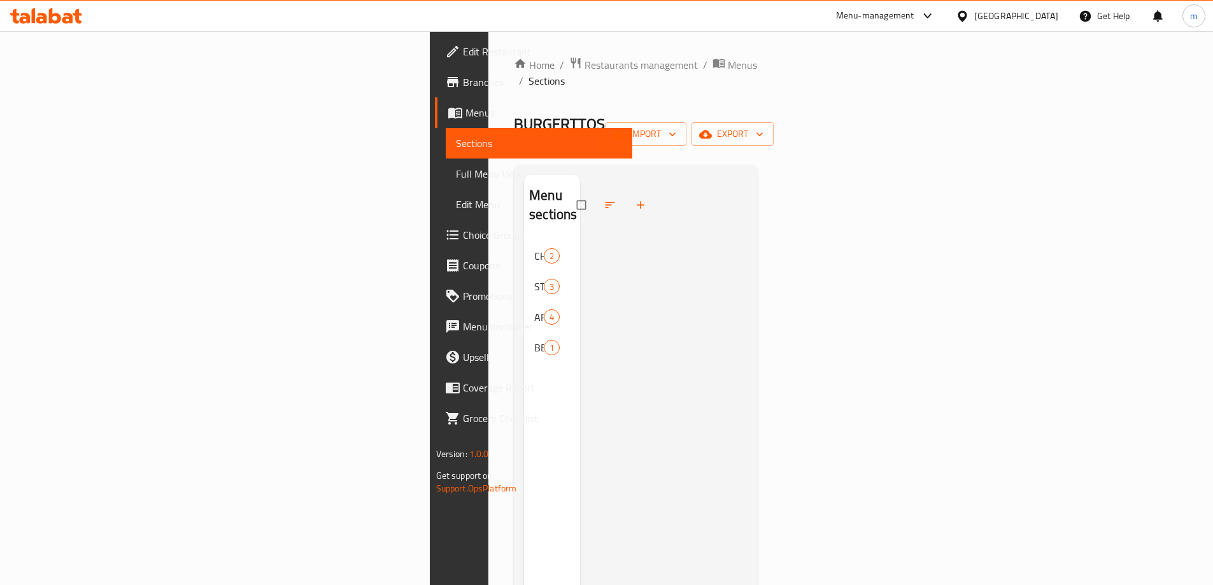
click at [456, 175] on span "Full Menu View" at bounding box center [539, 173] width 166 height 15
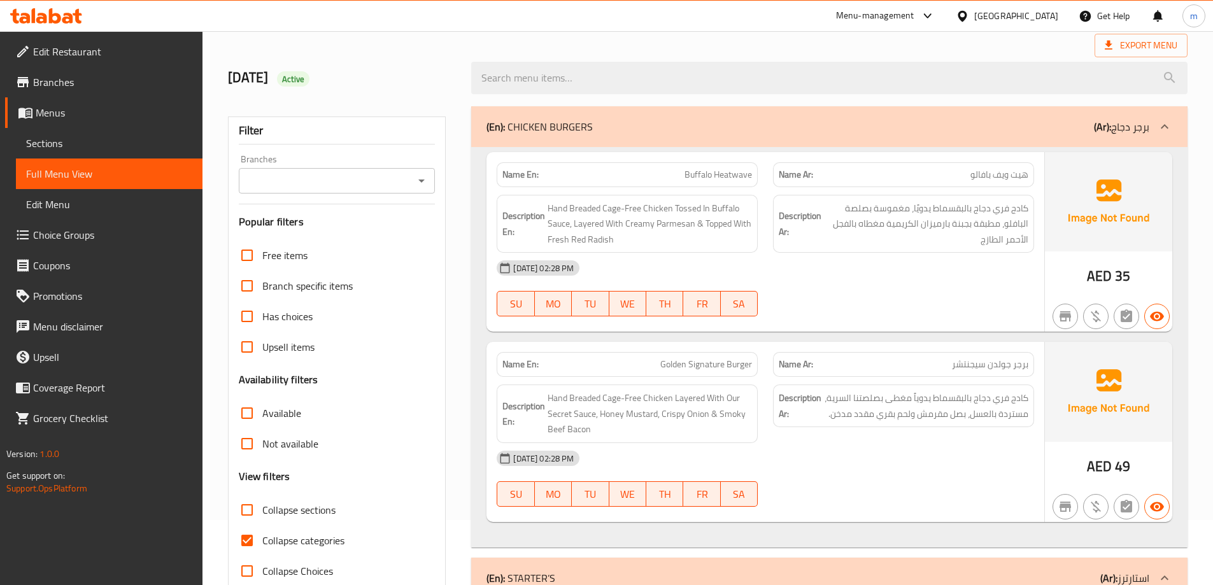
scroll to position [64, 0]
click at [723, 178] on span "Buffalo Heatwave" at bounding box center [719, 175] width 68 height 13
copy span "Buffalo Heatwave"
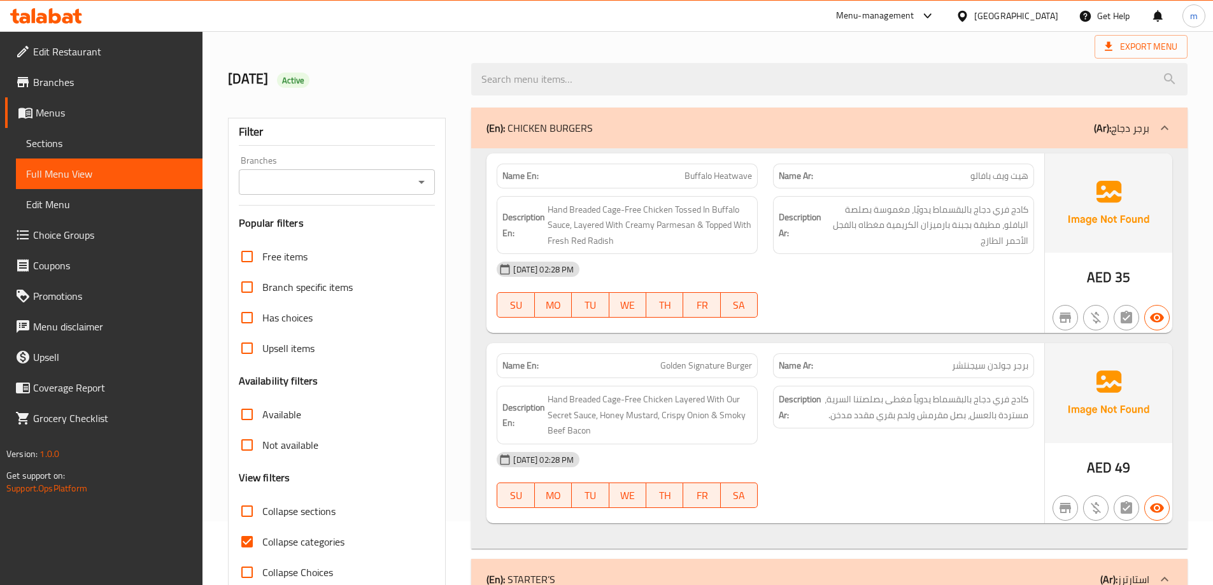
click at [278, 543] on span "Collapse categories" at bounding box center [303, 541] width 82 height 15
click at [262, 543] on input "Collapse categories" at bounding box center [247, 542] width 31 height 31
checkbox input "false"
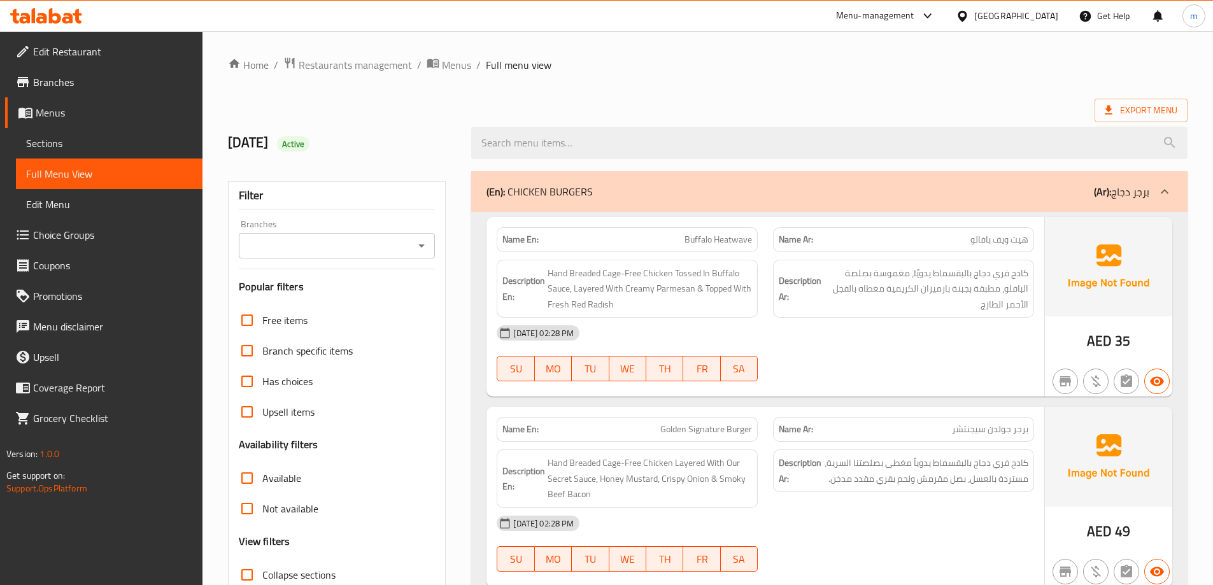
click at [97, 141] on span "Sections" at bounding box center [109, 143] width 166 height 15
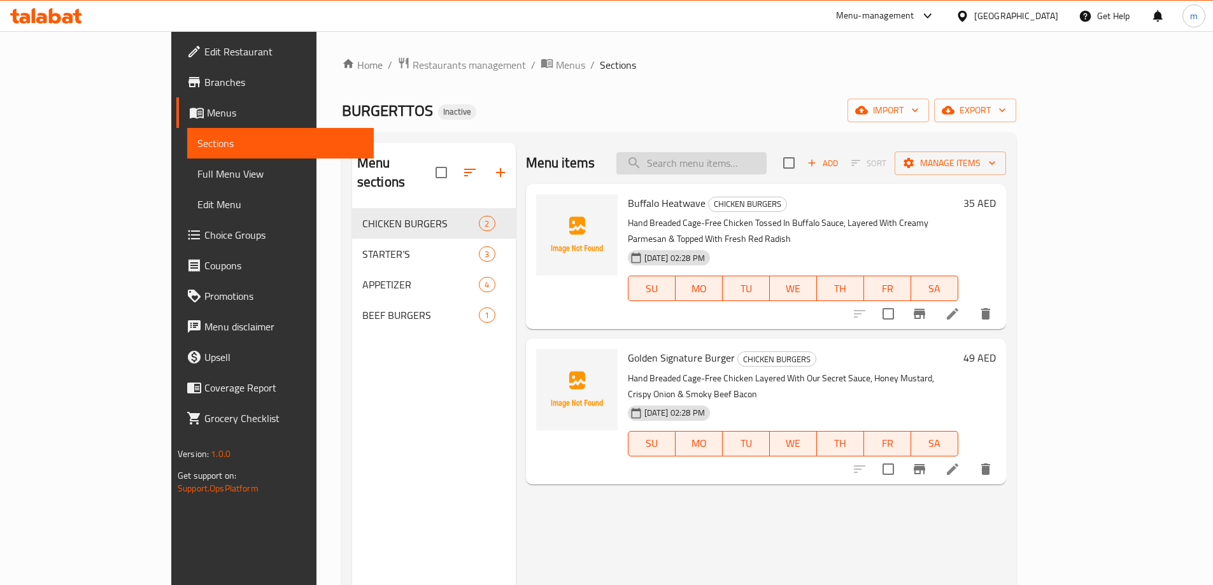
click at [767, 163] on input "search" at bounding box center [691, 163] width 150 height 22
paste input "Buffalo Heatwave"
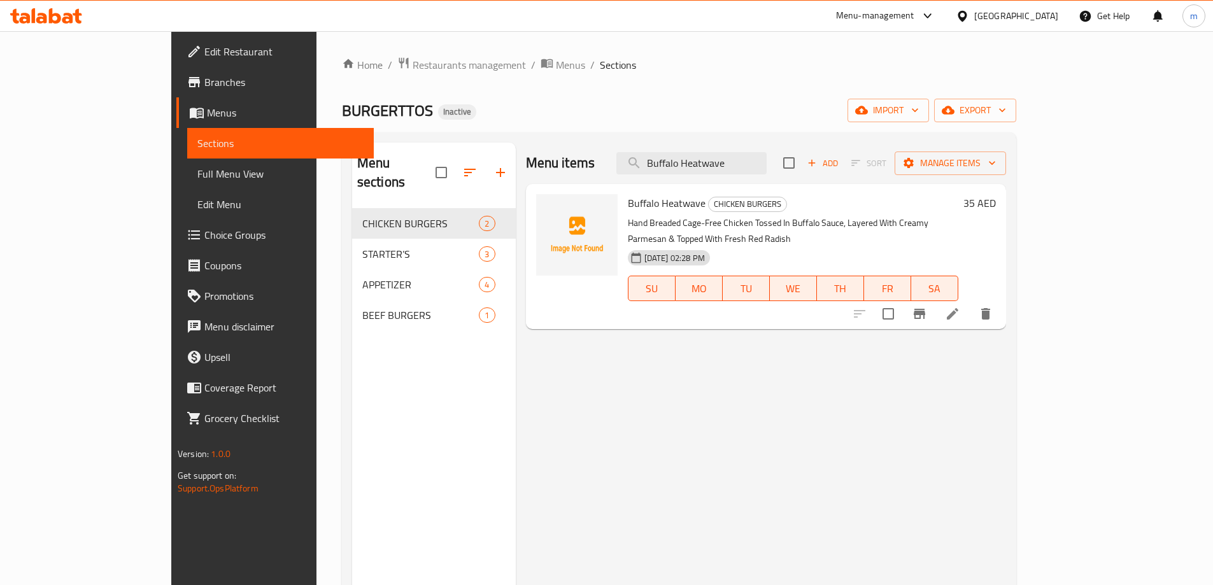
type input "Buffalo Heatwave"
click at [960, 306] on icon at bounding box center [952, 313] width 15 height 15
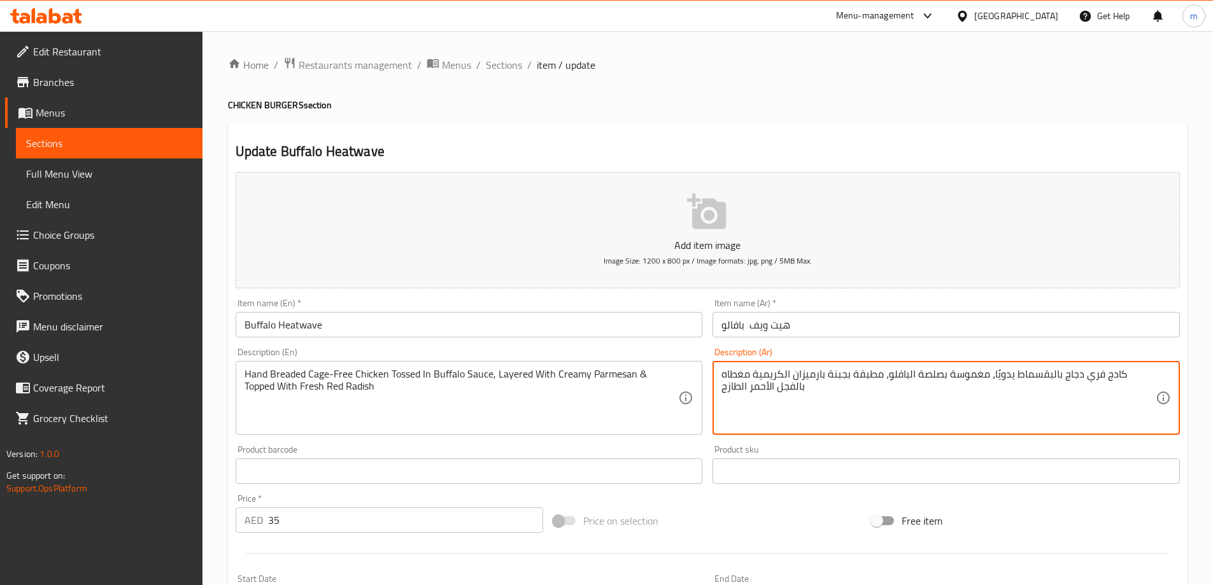
click at [867, 379] on textarea "كادج فري دجاج بالبقسماط يدويًا، مغموسة بصلصة البافلو، مطبقة بجبنة بارميزان الكر…" at bounding box center [939, 398] width 434 height 60
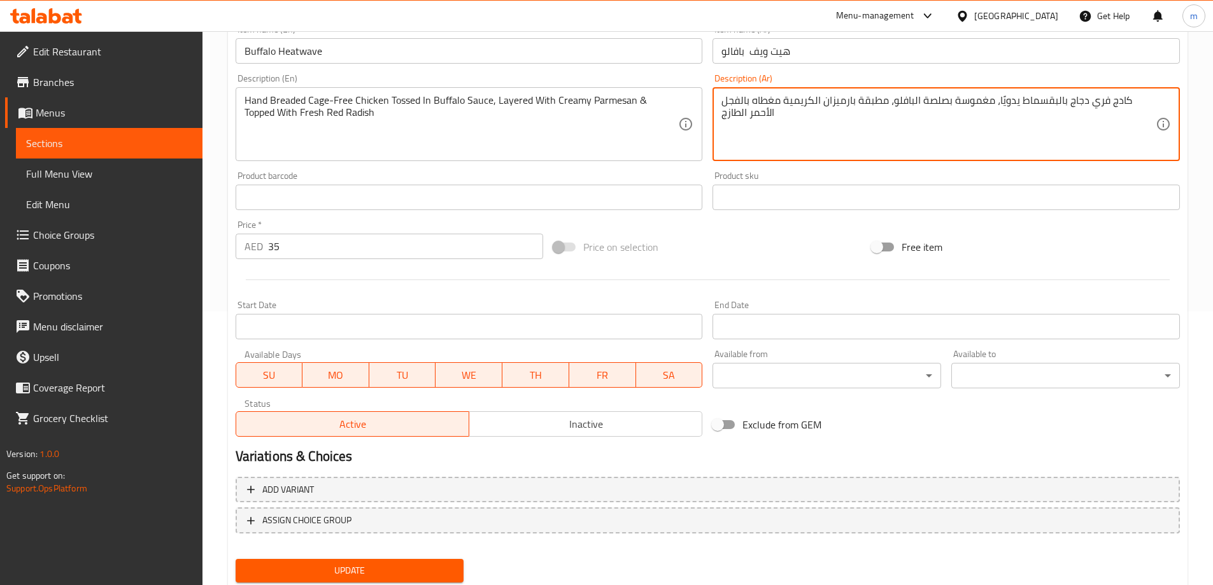
scroll to position [251, 0]
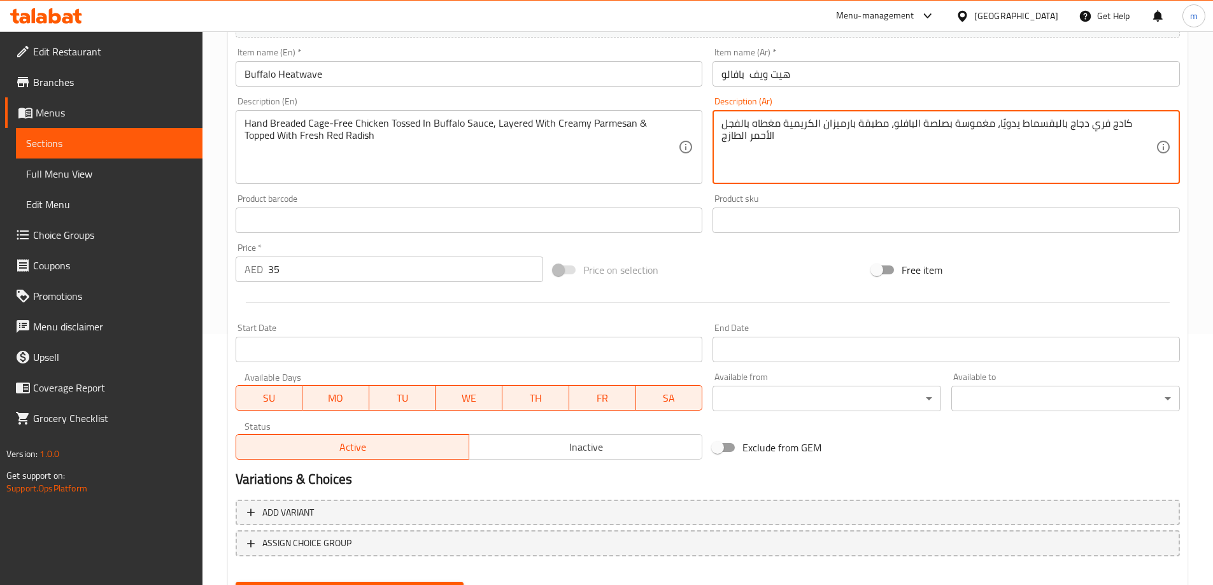
click at [907, 124] on textarea "كادج فري دجاج بالبقسماط يدويًا، مغموسة بصلصة البافلو، مطبقة بارميزان الكريمية م…" at bounding box center [939, 147] width 434 height 60
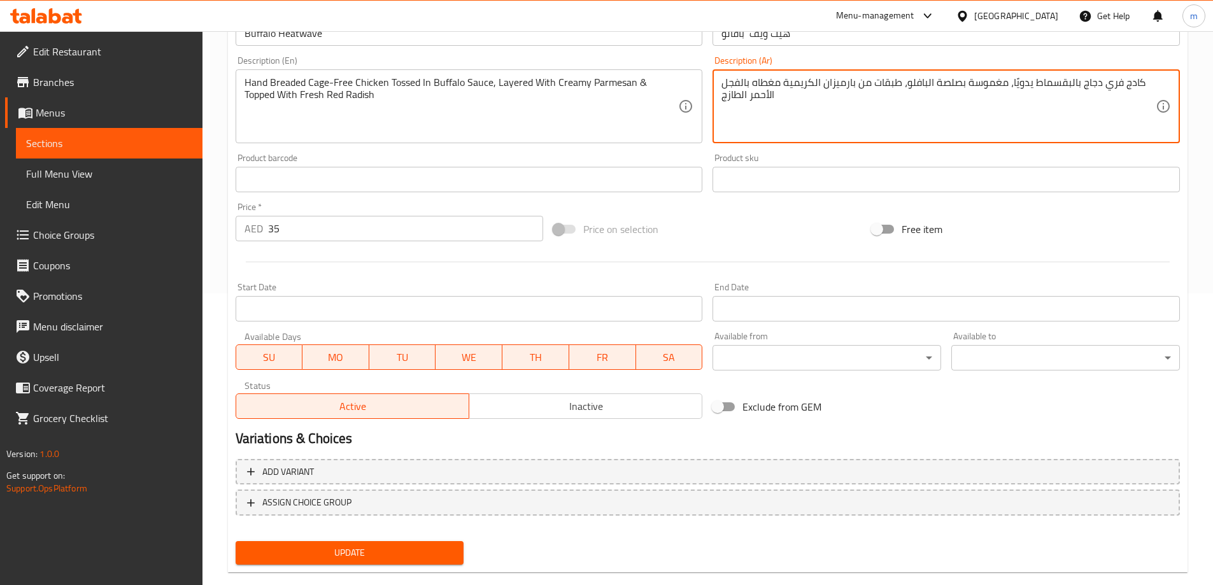
scroll to position [315, 0]
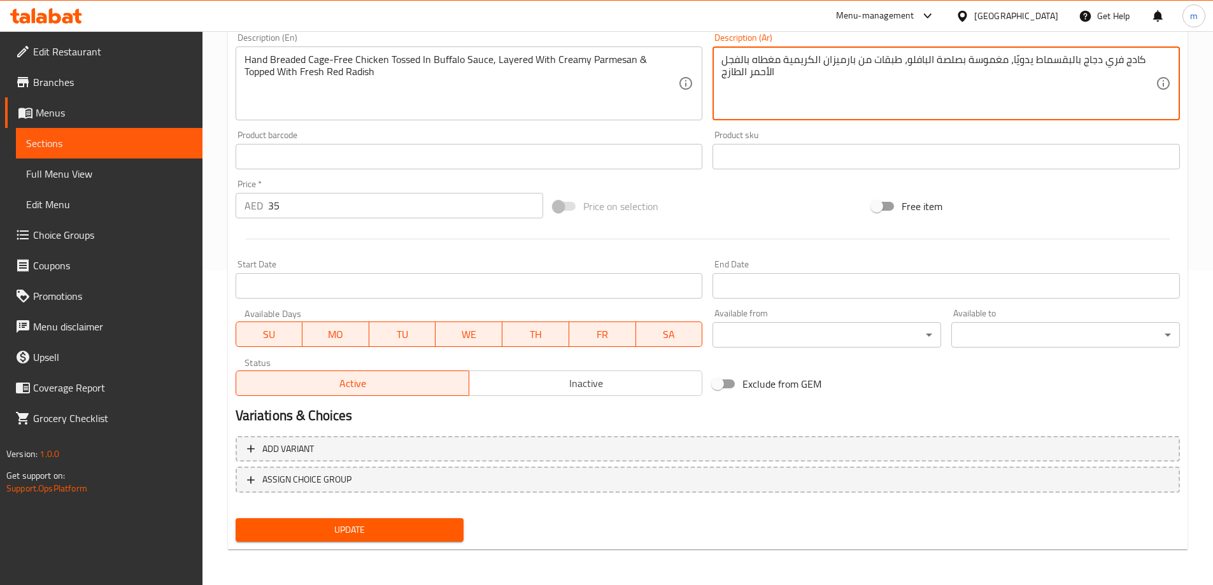
type textarea "كادج فري دجاج بالبقسماط يدويًا، مغموسة بصلصة البافلو، طبقات من بارميزان الكريمي…"
click at [397, 530] on span "Update" at bounding box center [350, 530] width 208 height 16
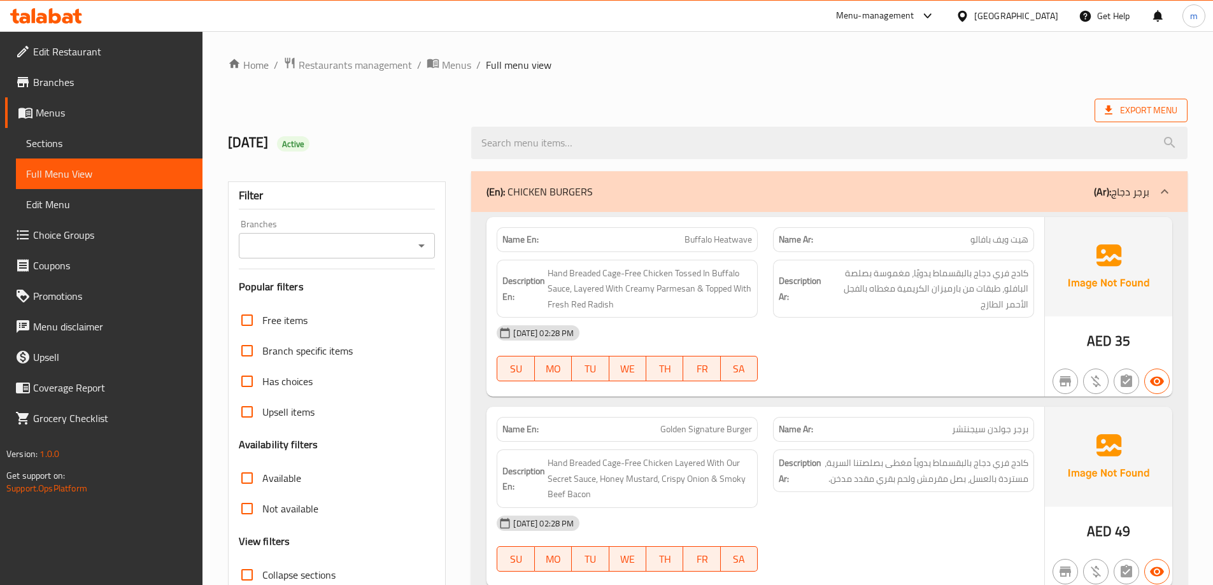
click at [1155, 115] on span "Export Menu" at bounding box center [1141, 111] width 73 height 16
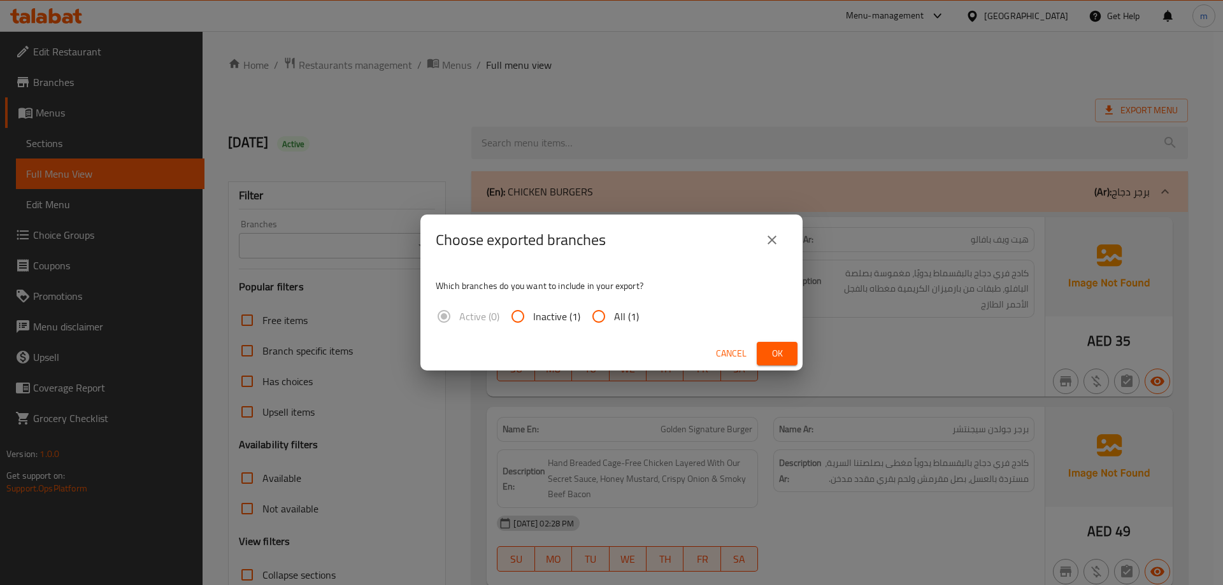
click at [609, 312] on input "All (1)" at bounding box center [598, 316] width 31 height 31
radio input "true"
click at [804, 353] on div "Choose exported branches Which branches do you want to include in your export? …" at bounding box center [611, 292] width 1223 height 585
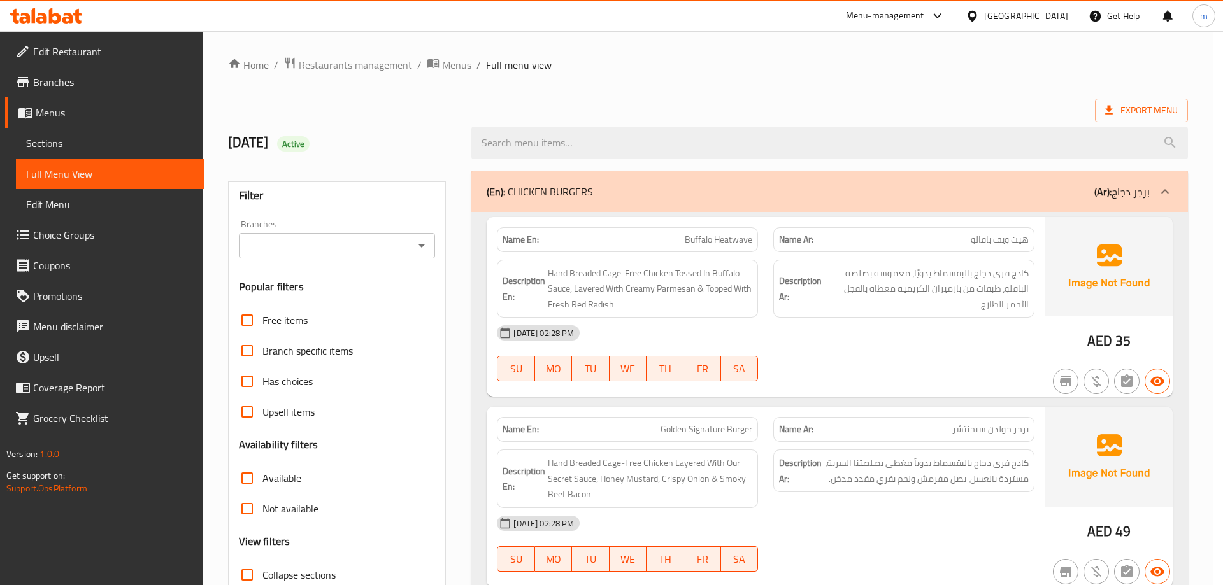
click at [772, 359] on div "[DATE] 02:28 PM SU MO TU WE TH FR SA" at bounding box center [765, 353] width 553 height 71
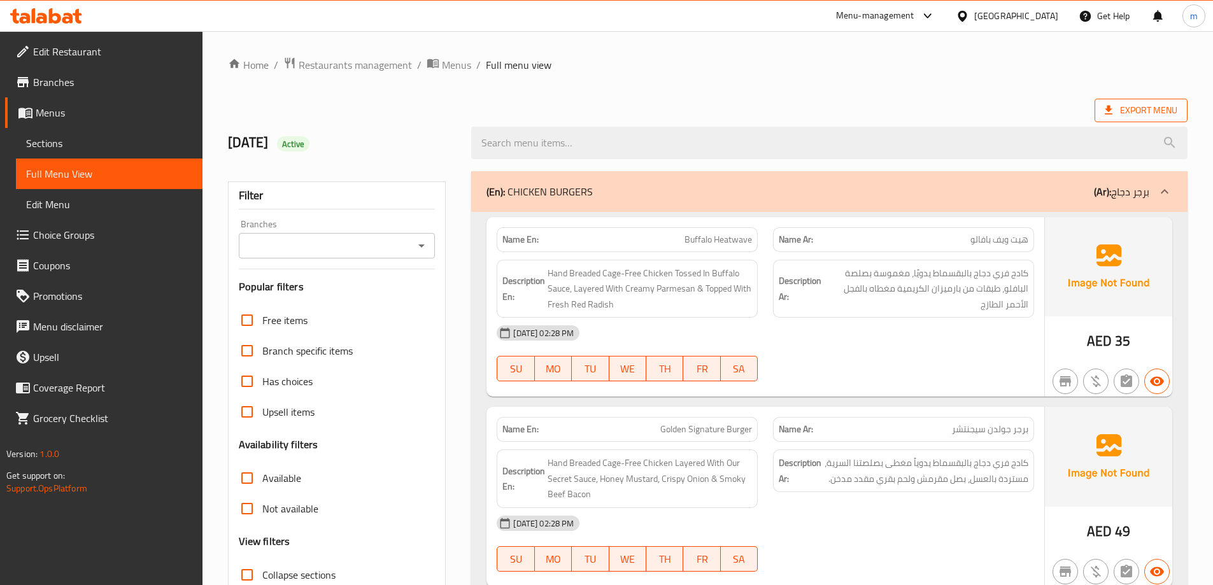
click at [1131, 99] on span "Export Menu" at bounding box center [1141, 111] width 93 height 24
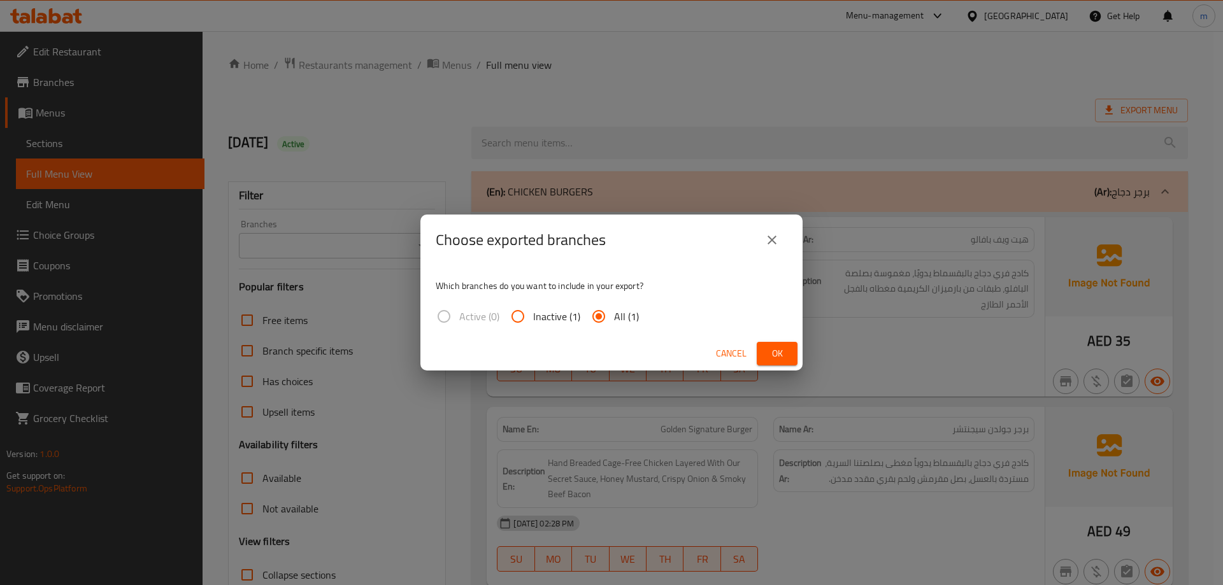
click at [765, 352] on button "Ok" at bounding box center [777, 354] width 41 height 24
